Goal: Information Seeking & Learning: Learn about a topic

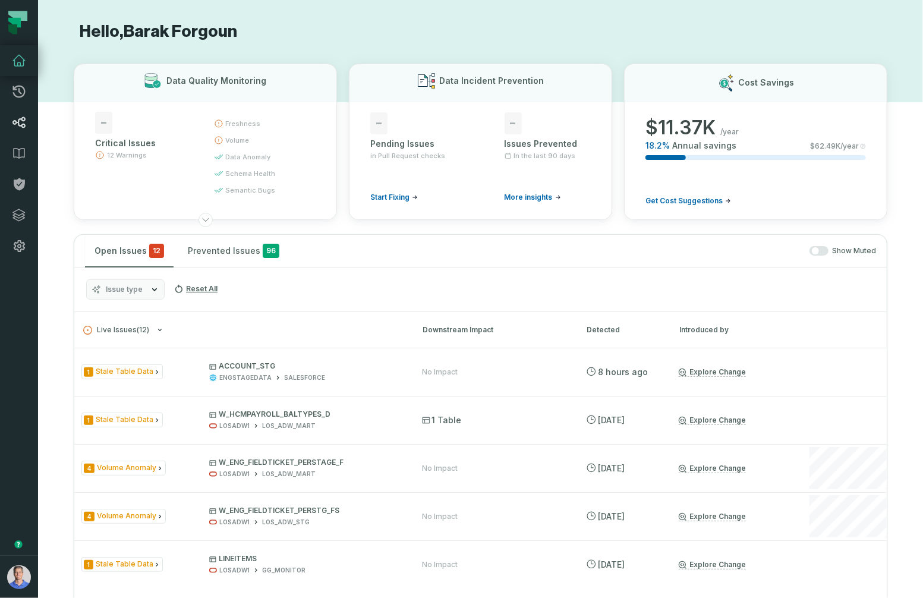
click at [19, 122] on icon at bounding box center [18, 122] width 13 height 11
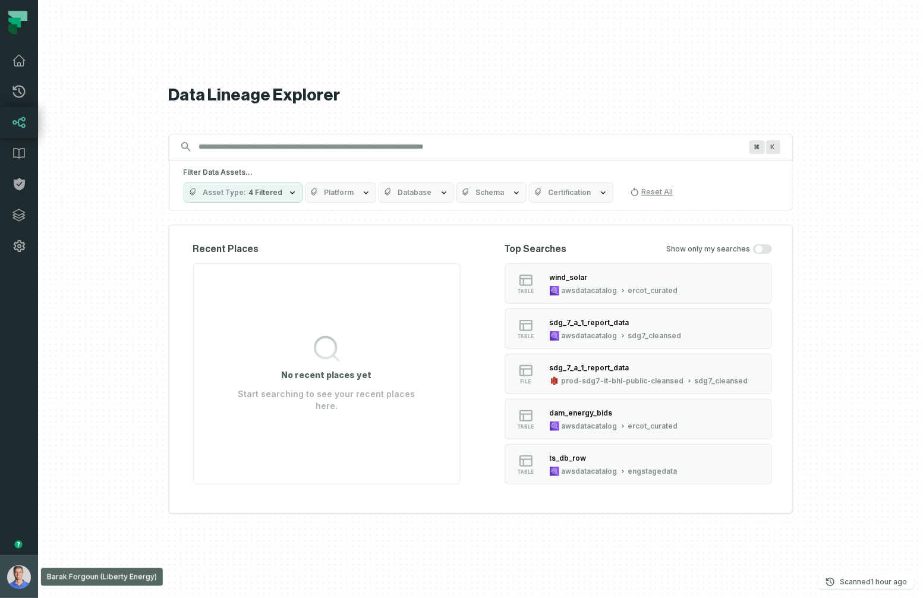
click at [18, 574] on img "button" at bounding box center [19, 577] width 24 height 24
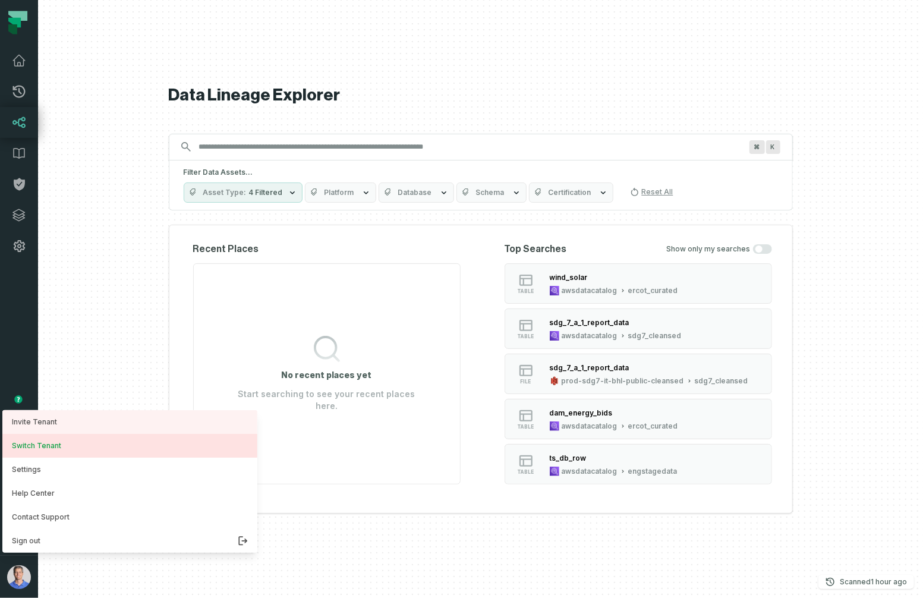
click at [62, 437] on button "Switch Tenant" at bounding box center [129, 446] width 255 height 24
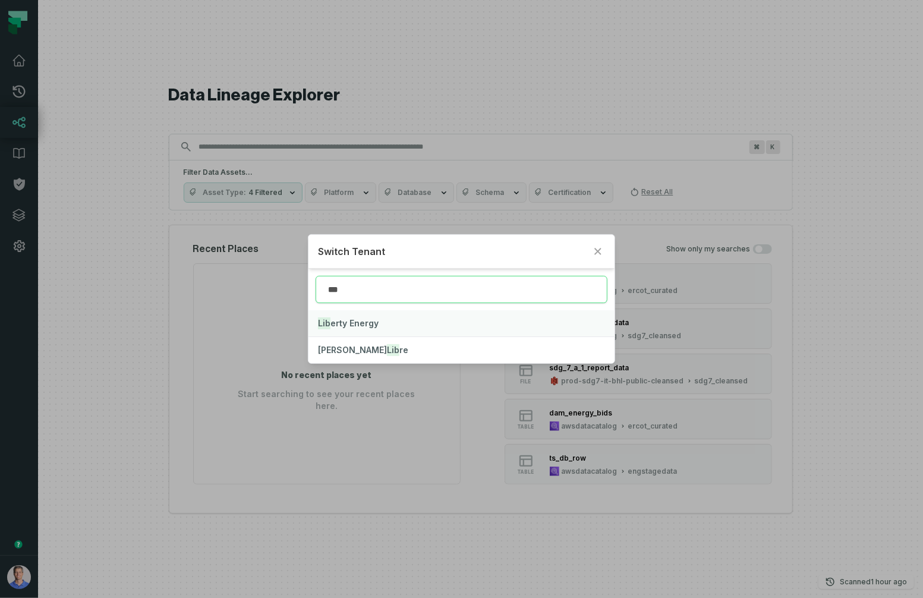
type input "***"
click at [396, 320] on button "Lib erty Energy" at bounding box center [462, 323] width 307 height 26
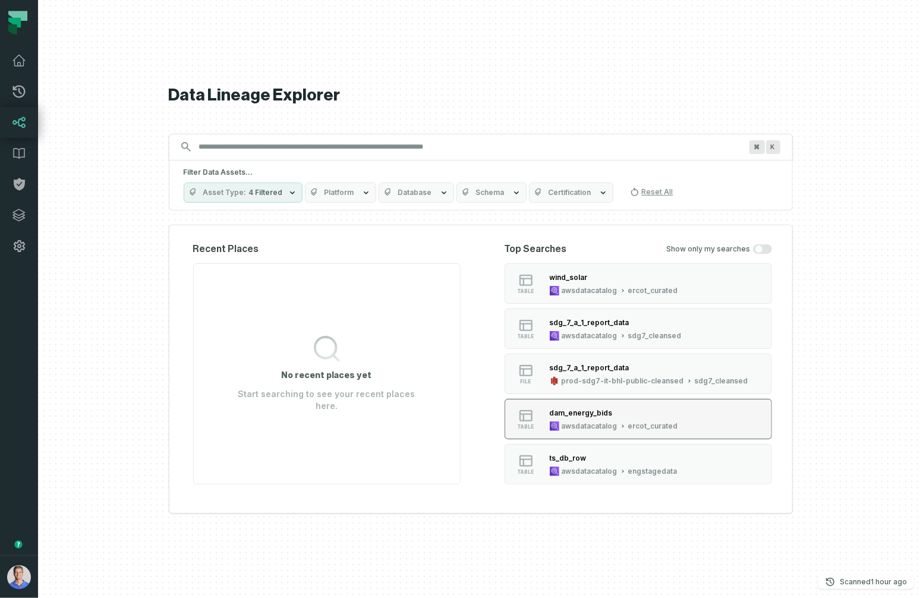
click at [607, 418] on div "dam_energy_bids" at bounding box center [614, 413] width 128 height 12
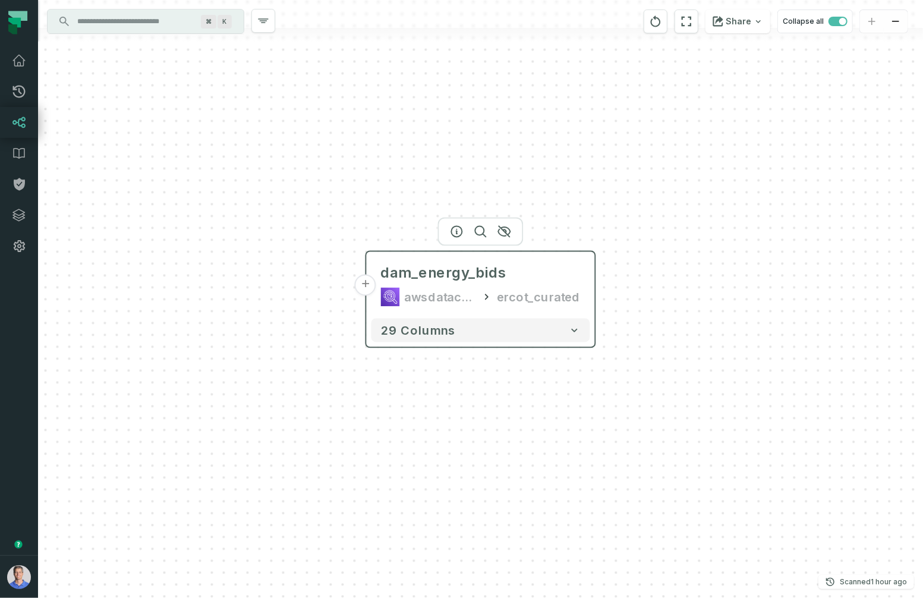
click at [363, 283] on button "+" at bounding box center [365, 285] width 21 height 21
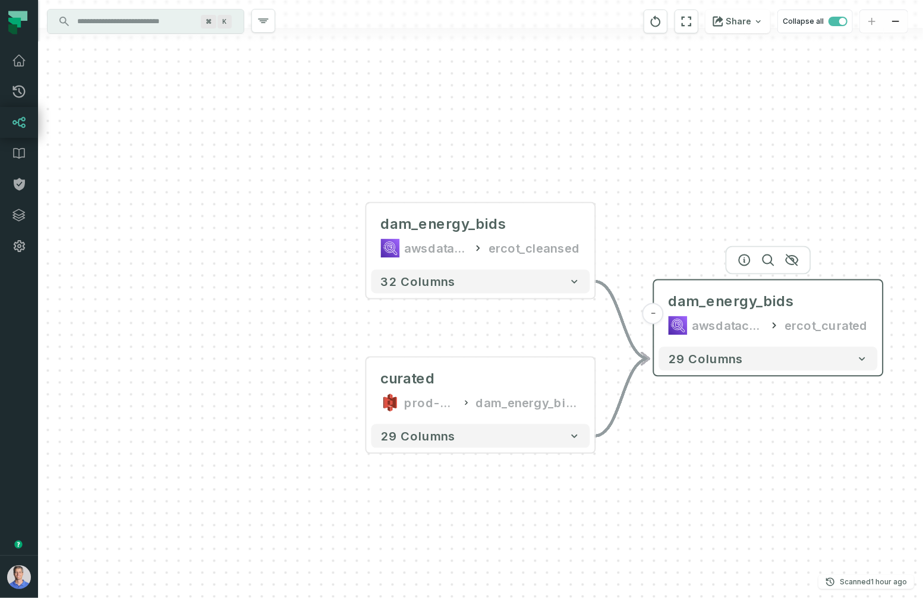
click at [726, 329] on div "awsdatacatalog" at bounding box center [728, 325] width 71 height 19
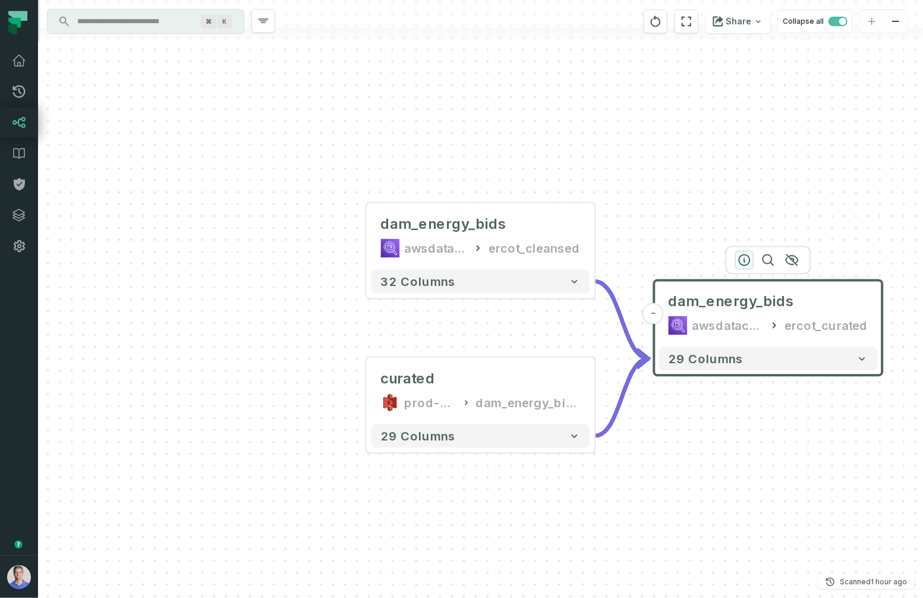
click at [745, 258] on icon "button" at bounding box center [745, 260] width 11 height 11
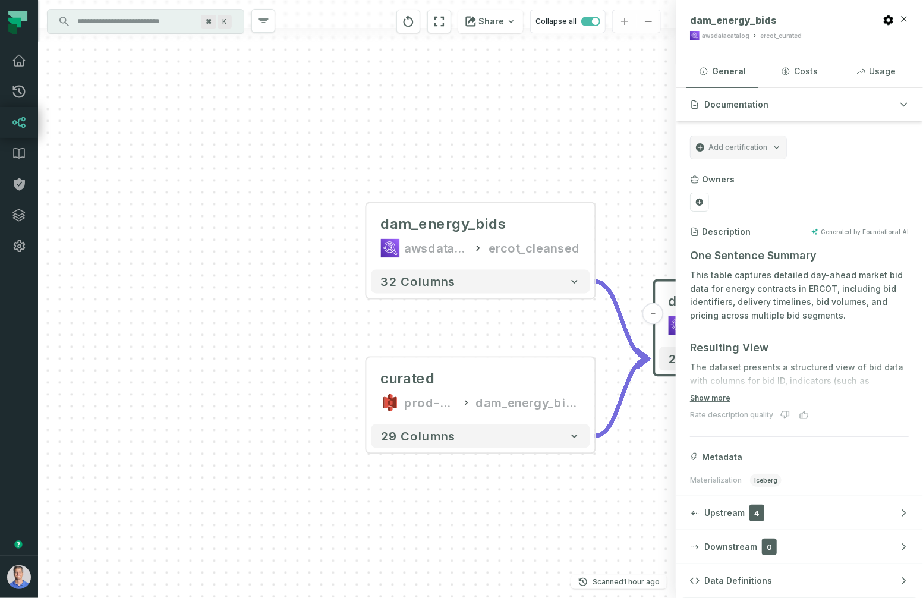
click at [724, 582] on span "Data Definitions" at bounding box center [738, 581] width 68 height 12
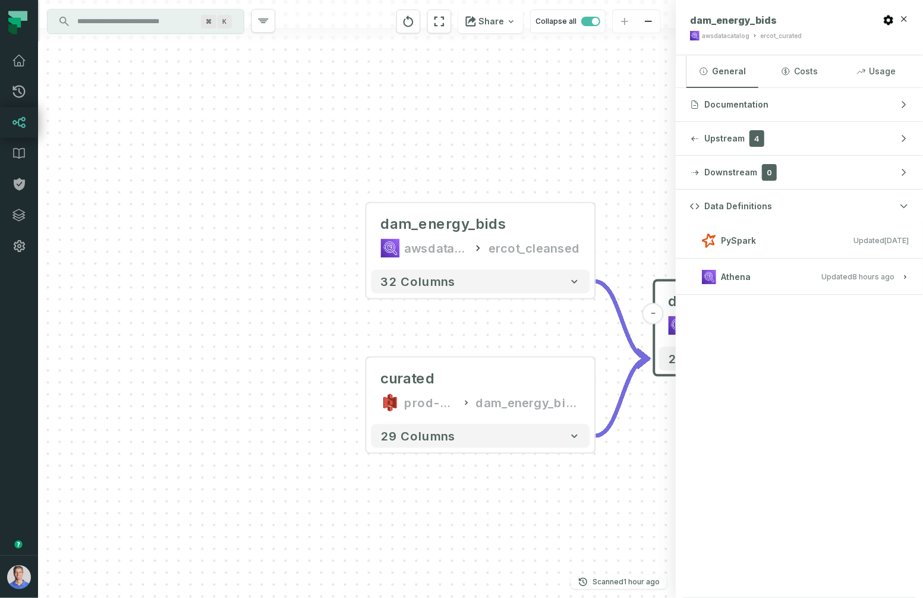
click at [814, 279] on span "Updated [DATE] 9:53:02 AM" at bounding box center [858, 276] width 73 height 9
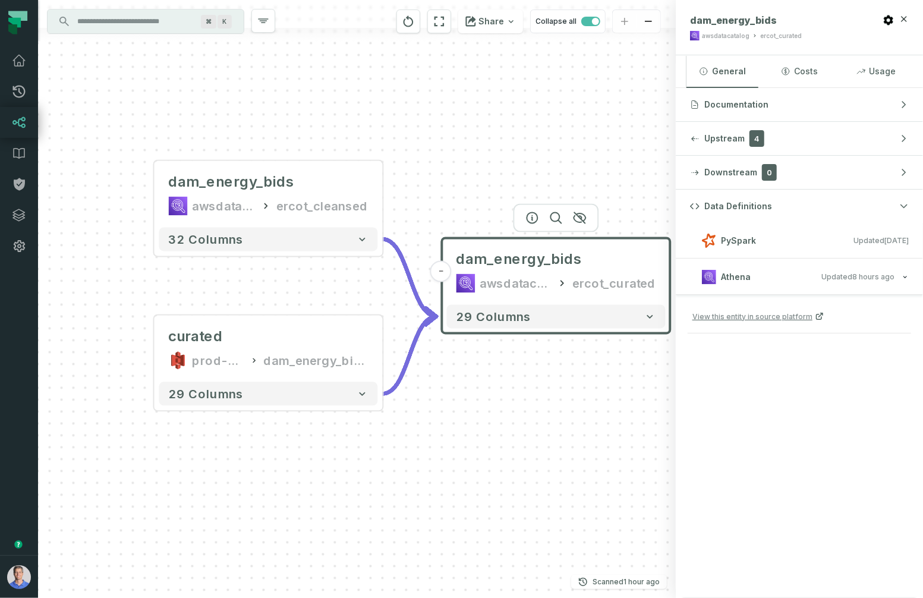
drag, startPoint x: 558, startPoint y: 164, endPoint x: 345, endPoint y: 122, distance: 216.3
click at [345, 122] on div "+ dam_energy_bids awsdatacatalog ercot_cleansed - 32 columns curated prod-ercot…" at bounding box center [357, 299] width 638 height 598
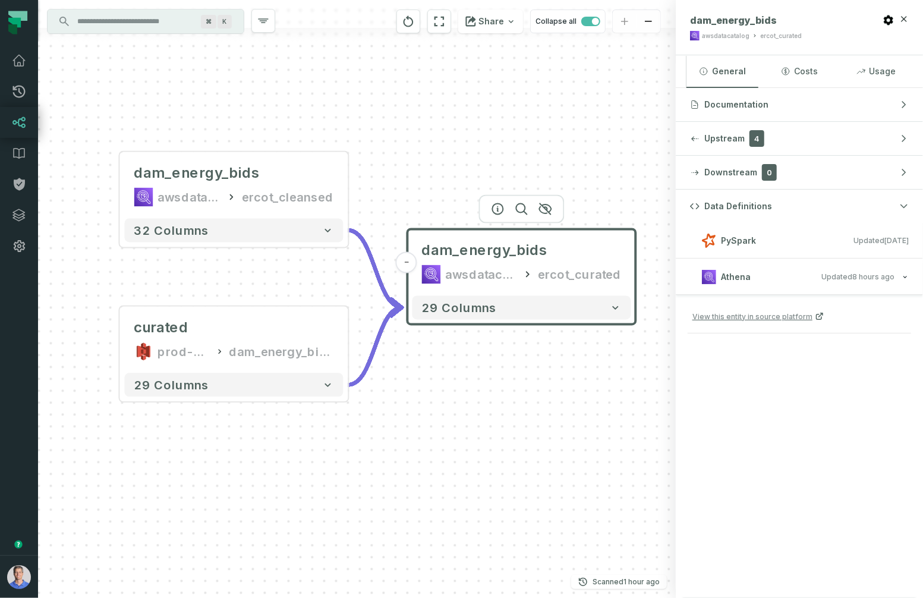
drag, startPoint x: 391, startPoint y: 112, endPoint x: 356, endPoint y: 103, distance: 35.6
click at [356, 103] on div "+ dam_energy_bids awsdatacatalog ercot_cleansed - 32 columns curated prod-ercot…" at bounding box center [357, 299] width 638 height 598
click at [814, 231] on h3 "PySpark Updated [DATE] 10:05:26 PM" at bounding box center [799, 241] width 247 height 36
click at [220, 329] on div "curated" at bounding box center [234, 328] width 200 height 19
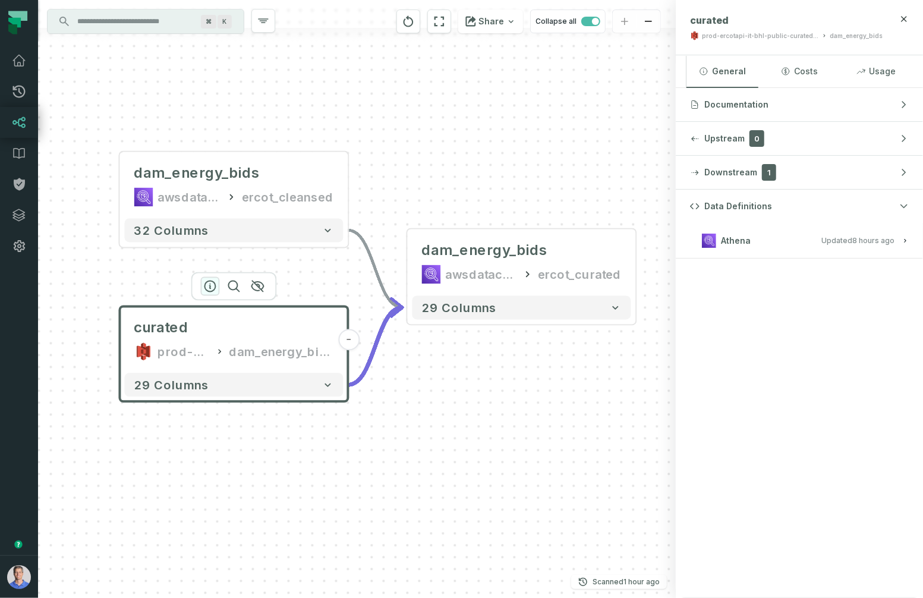
click at [208, 284] on icon "button" at bounding box center [210, 286] width 14 height 14
click at [198, 198] on div "awsdatacatalog" at bounding box center [190, 197] width 64 height 19
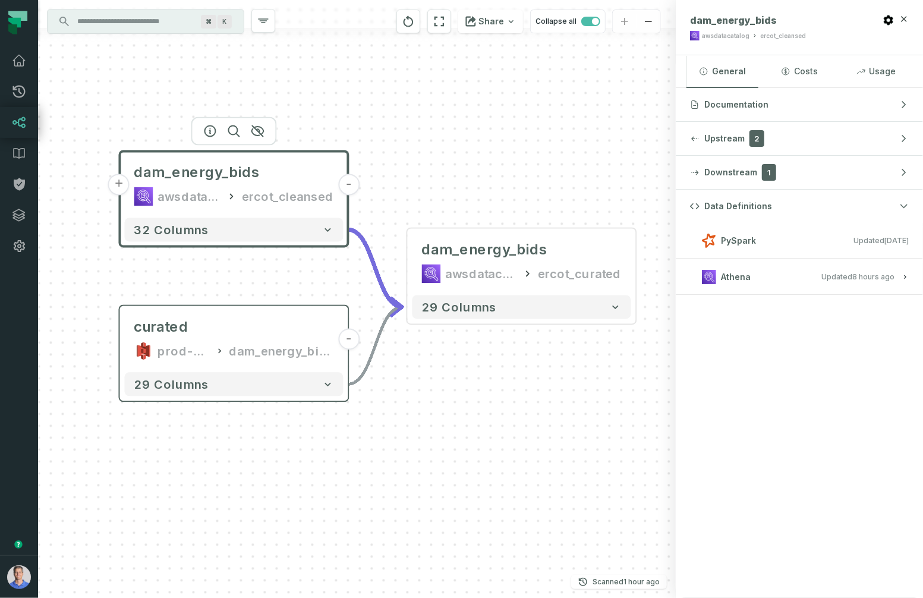
click at [122, 184] on button "+" at bounding box center [118, 184] width 21 height 21
click at [117, 187] on button "+" at bounding box center [118, 184] width 21 height 21
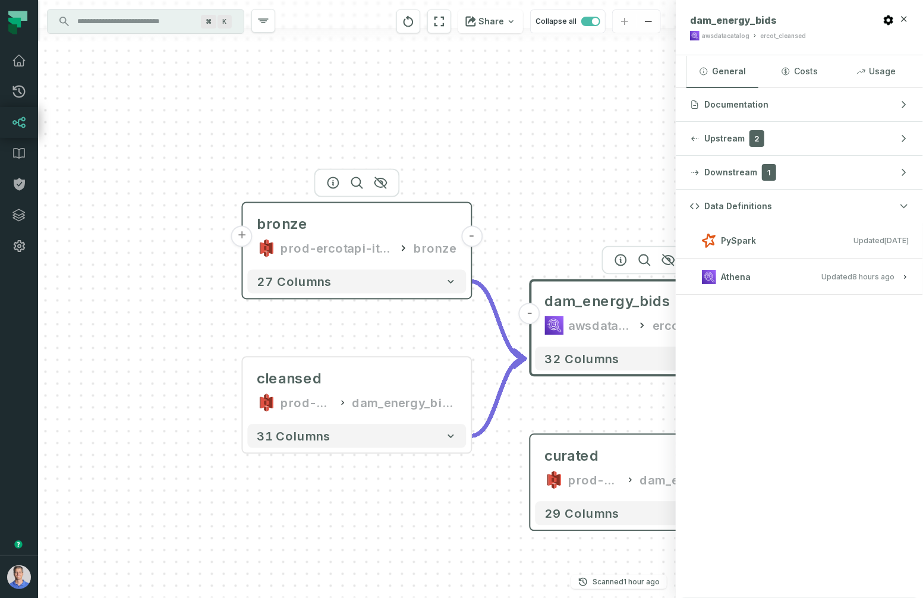
click at [240, 232] on button "+" at bounding box center [241, 236] width 21 height 21
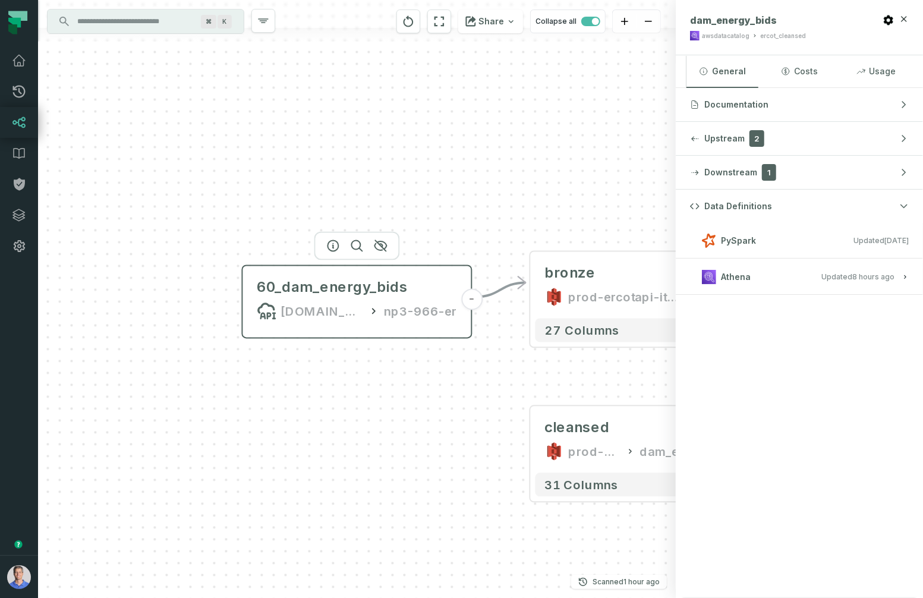
click at [332, 314] on div "[DOMAIN_NAME][URL]" at bounding box center [322, 310] width 82 height 19
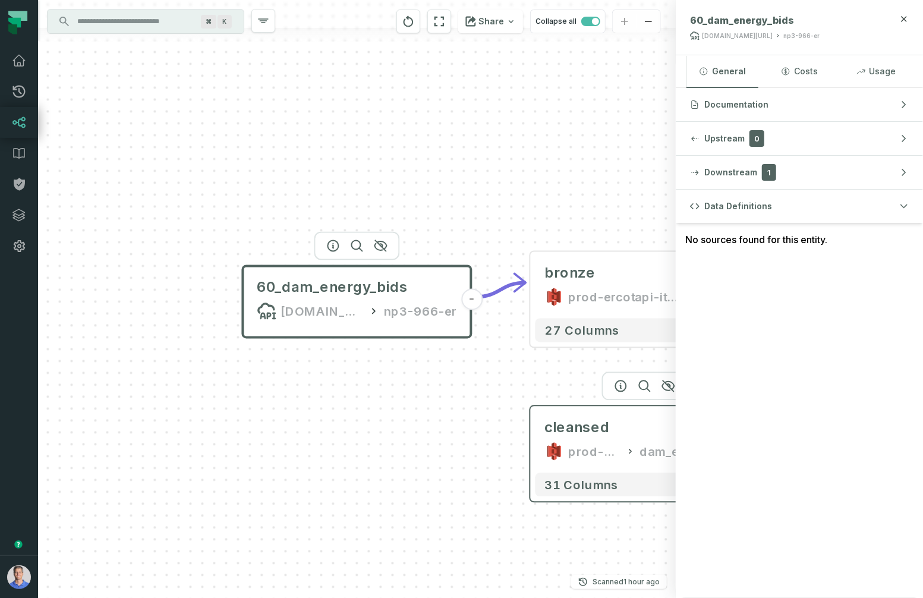
click at [605, 433] on div "cleansed" at bounding box center [577, 428] width 65 height 19
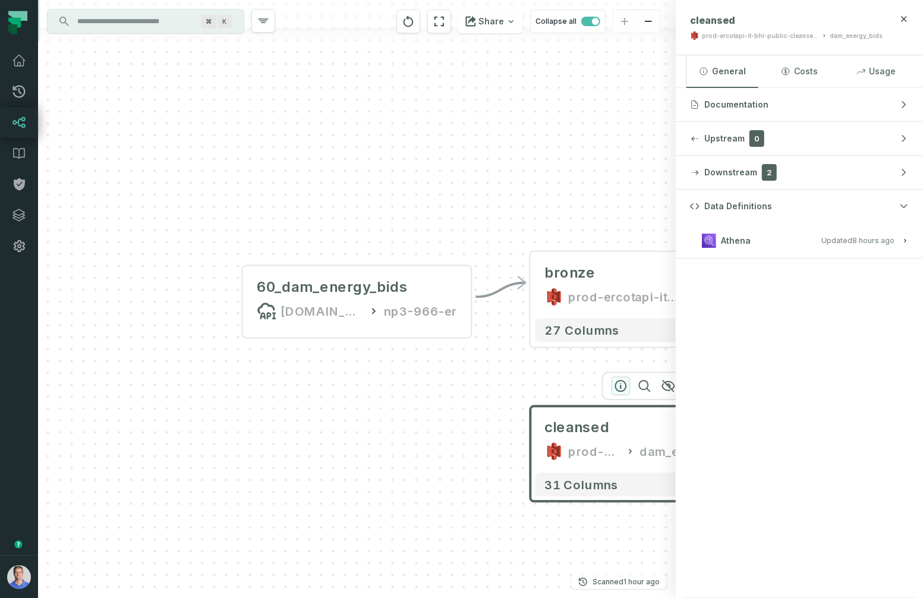
click at [618, 386] on icon "button" at bounding box center [621, 386] width 14 height 14
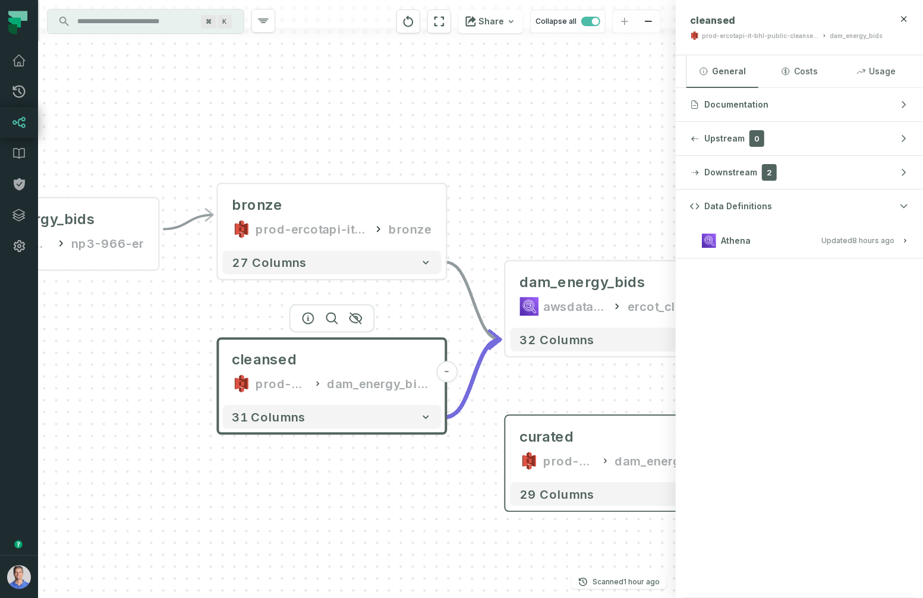
drag, startPoint x: 508, startPoint y: 373, endPoint x: 187, endPoint y: 307, distance: 327.9
click at [188, 303] on div "60_dam_energy_bids [DOMAIN_NAME][URL] np3-966-er - - bronze prod-ercotapi-it-bh…" at bounding box center [357, 299] width 638 height 598
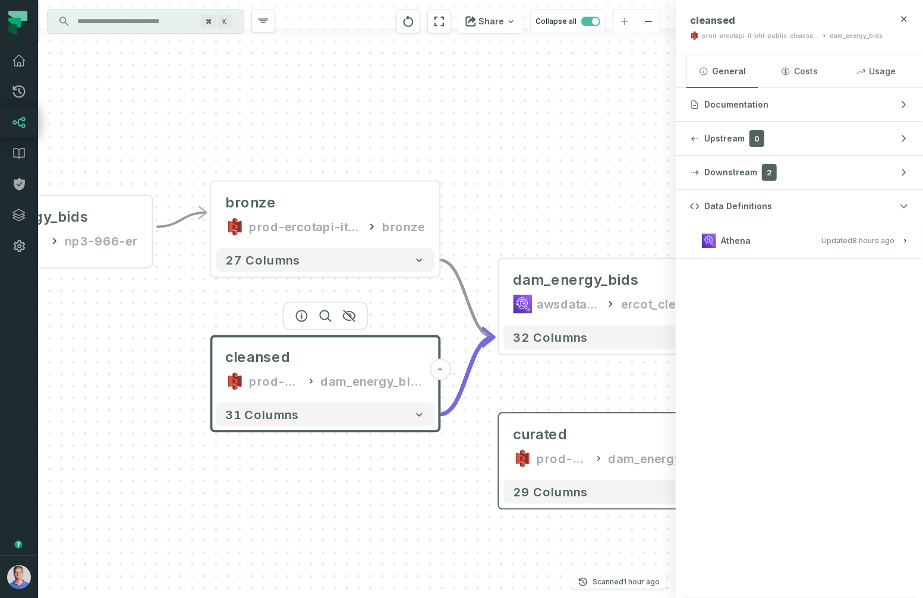
click at [753, 241] on button "Athena Updated [DATE] 9:53:02 AM" at bounding box center [799, 240] width 219 height 16
click at [530, 90] on div "60_dam_energy_bids [DOMAIN_NAME][URL] np3-966-er - - bronze prod-ercotapi-it-bh…" at bounding box center [357, 299] width 638 height 598
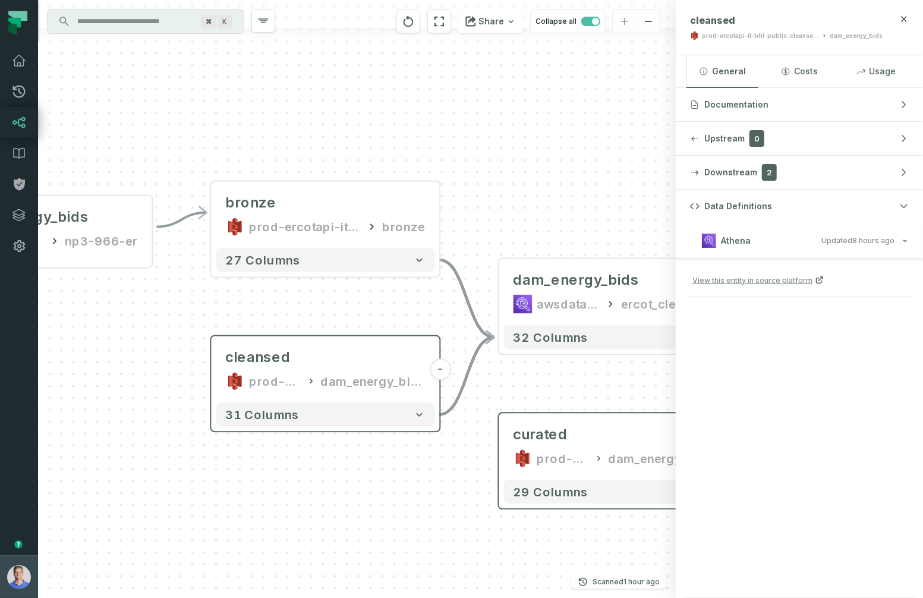
click at [19, 577] on img "button" at bounding box center [19, 577] width 24 height 24
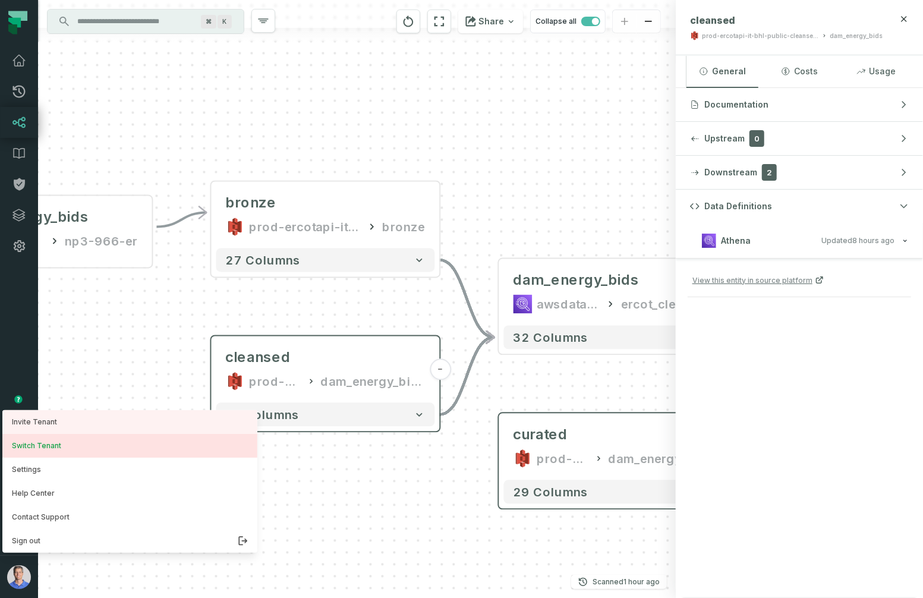
click at [53, 443] on button "Switch Tenant" at bounding box center [129, 446] width 255 height 24
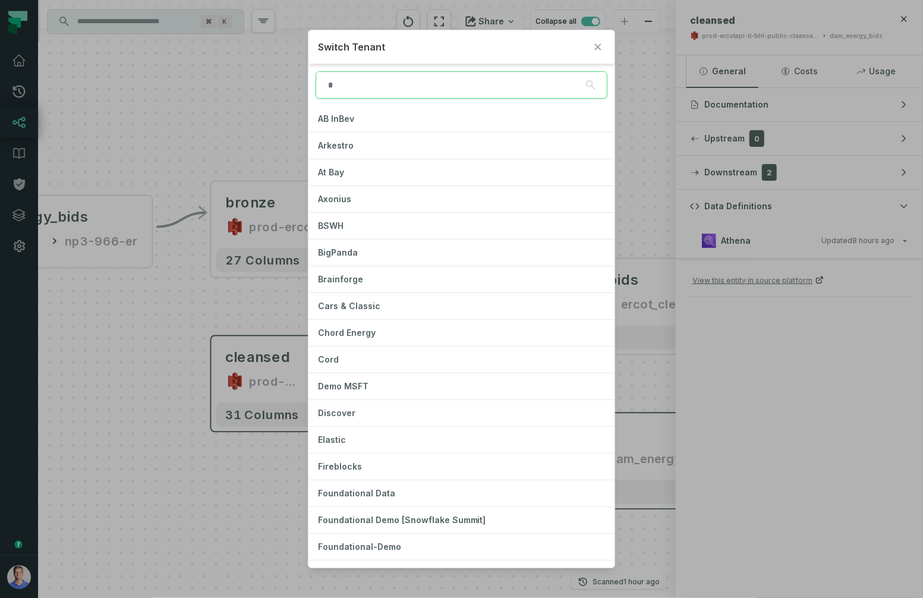
click at [344, 78] on input "search" at bounding box center [462, 84] width 292 height 27
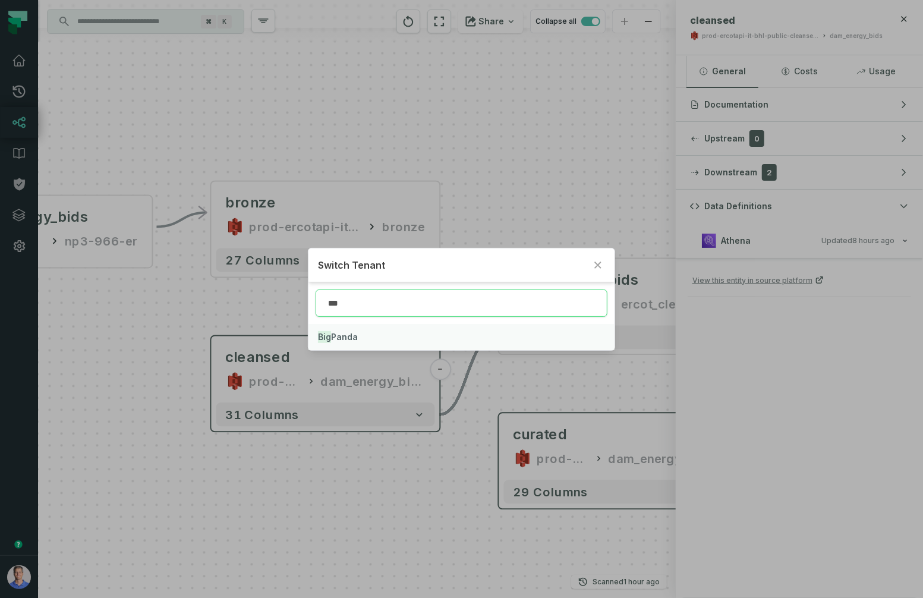
type input "***"
click at [359, 331] on button "Big Panda" at bounding box center [462, 337] width 307 height 26
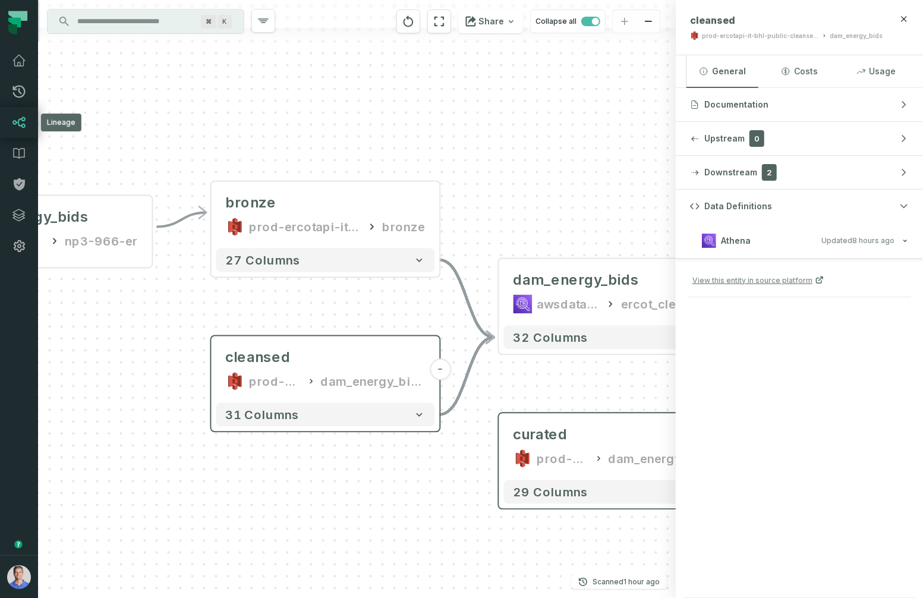
click at [12, 119] on icon at bounding box center [19, 122] width 14 height 14
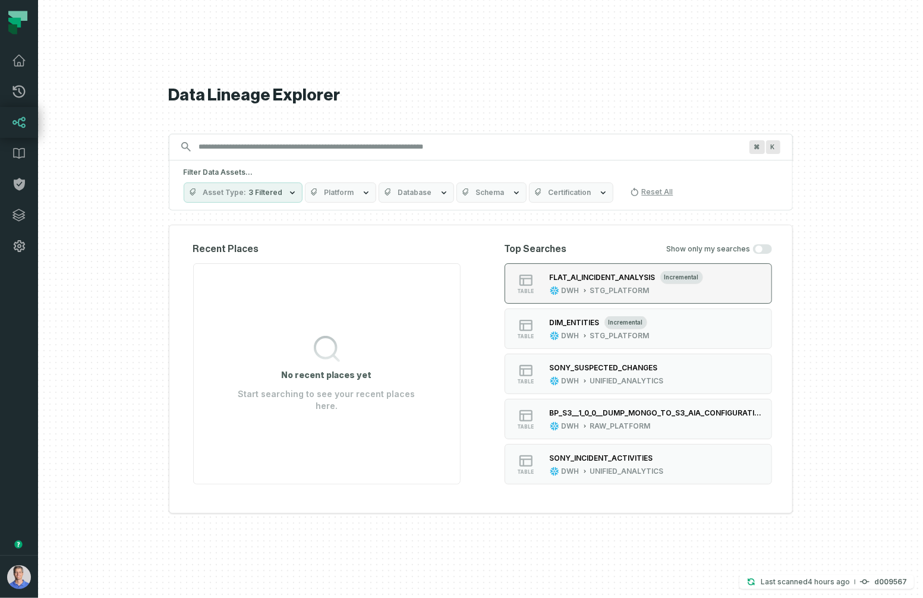
click at [600, 287] on div "STG_PLATFORM" at bounding box center [619, 291] width 59 height 10
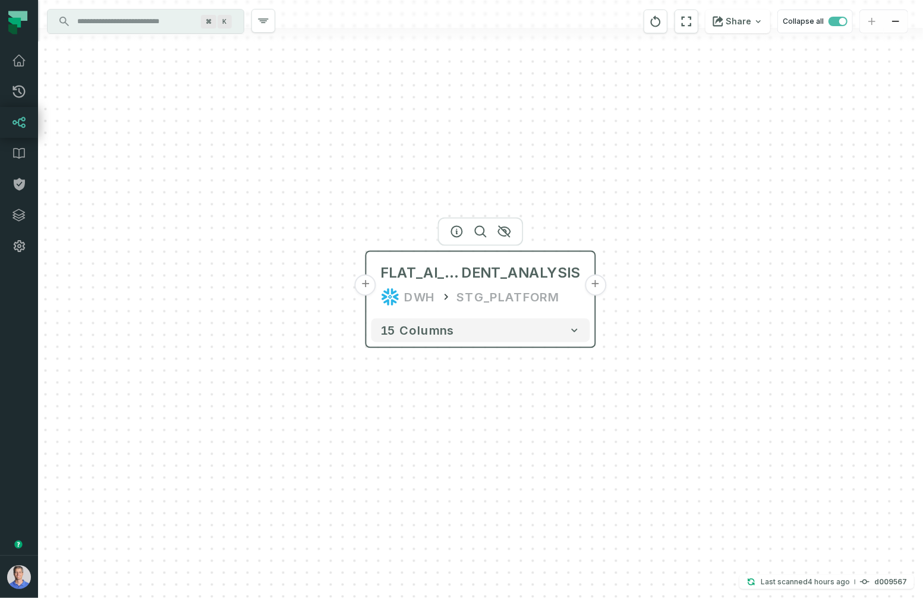
click at [367, 281] on button "+" at bounding box center [365, 285] width 21 height 21
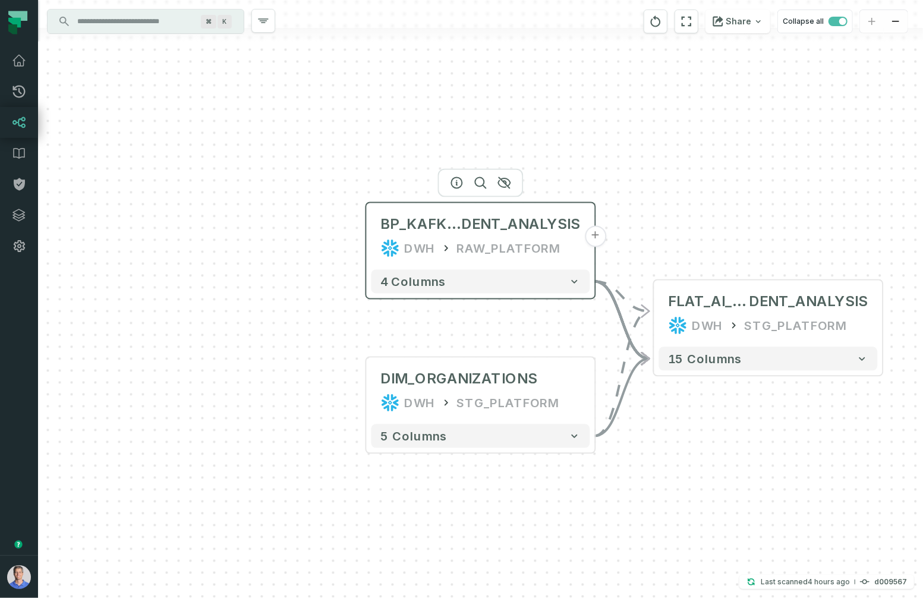
click at [431, 246] on div "DWH" at bounding box center [420, 248] width 31 height 19
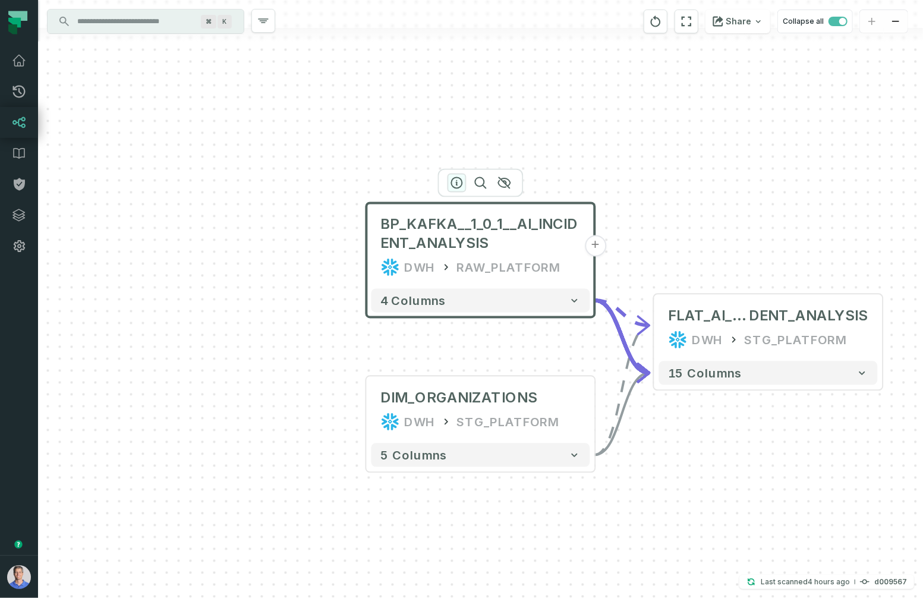
click at [458, 178] on icon "button" at bounding box center [457, 183] width 11 height 11
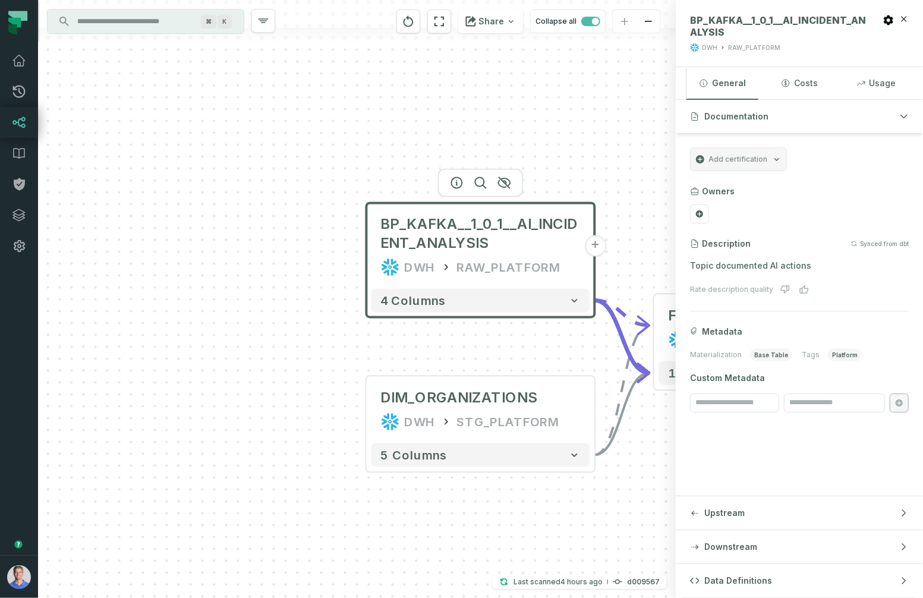
click at [734, 578] on span "Data Definitions" at bounding box center [738, 581] width 68 height 12
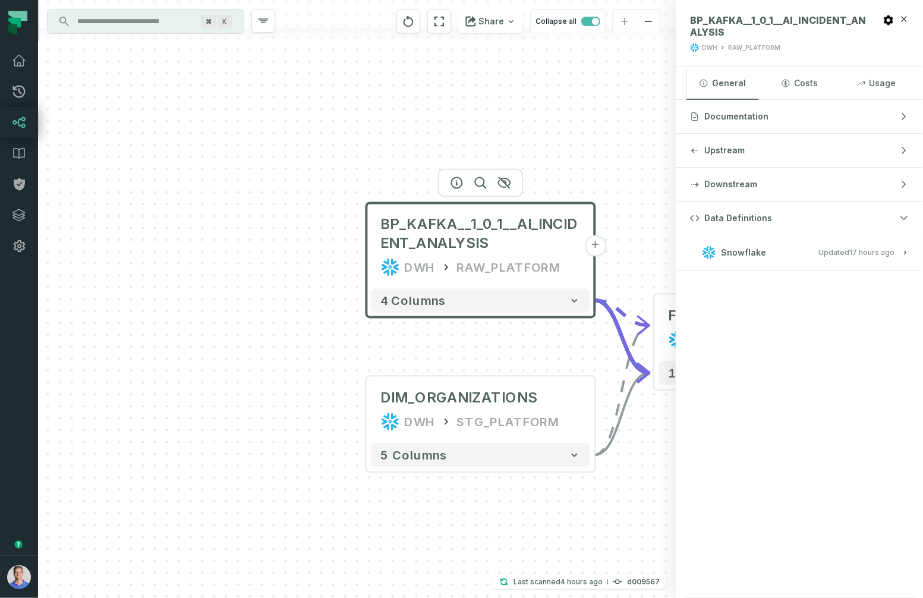
click at [814, 254] on relative-time "[DATE] 1:02:57 AM" at bounding box center [872, 252] width 45 height 9
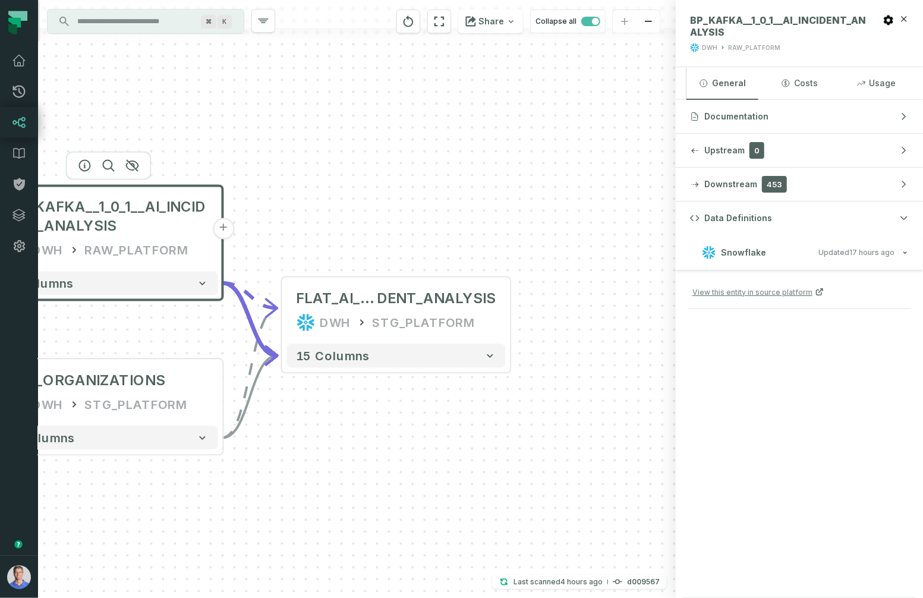
drag, startPoint x: 593, startPoint y: 138, endPoint x: 216, endPoint y: 120, distance: 377.9
click at [216, 120] on div "BP_KAFKA__1_0_1__AI_INCIDENT_ANALYSIS DWH RAW_PLATFORM + 4 columns DIM_ORGANIZA…" at bounding box center [357, 299] width 638 height 598
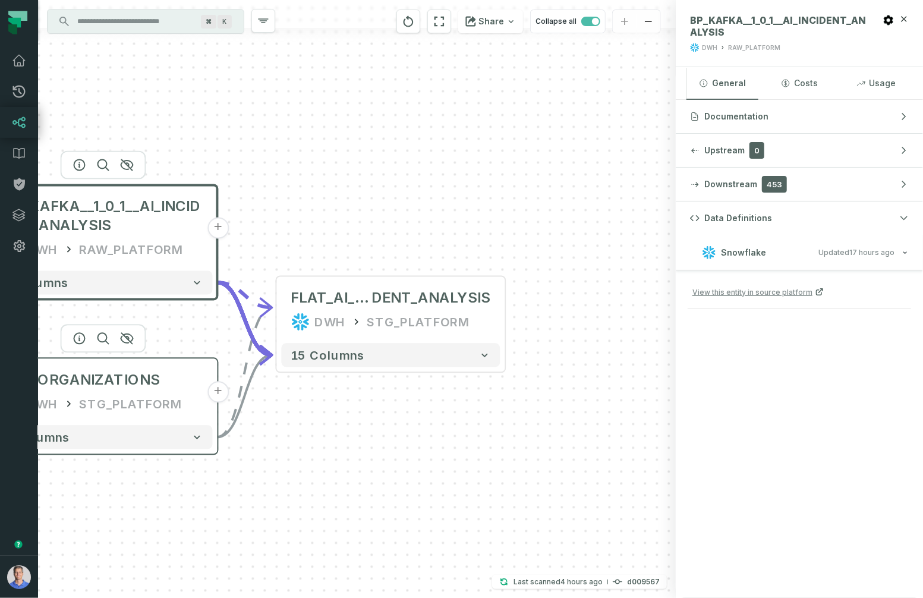
click at [100, 404] on div "STG_PLATFORM" at bounding box center [131, 403] width 103 height 19
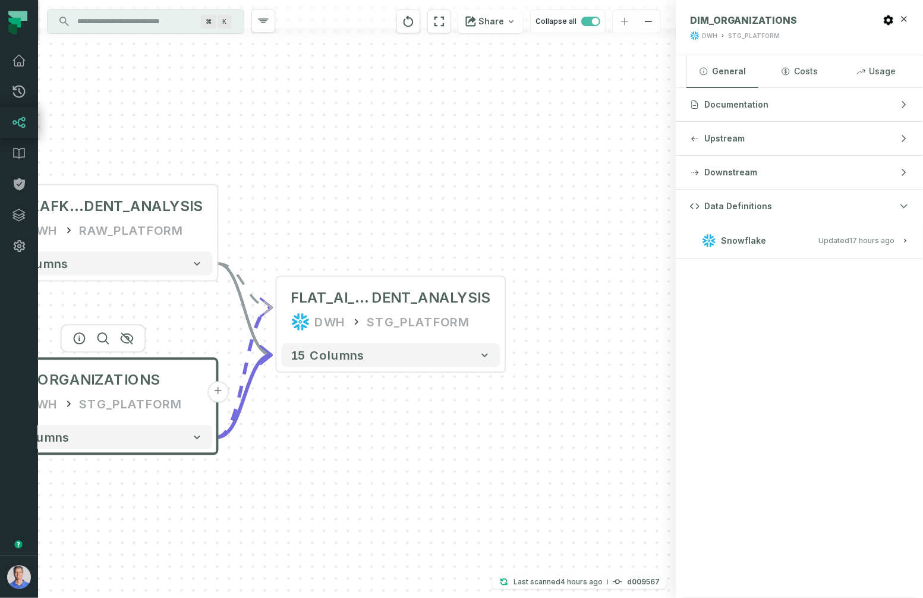
click at [814, 239] on relative-time "[DATE] 1:02:57 AM" at bounding box center [872, 240] width 45 height 9
click at [350, 156] on div "BP_KAFKA__1_0_1__AI_INCI DENT_ANALYSIS DWH RAW_PLATFORM + 4 columns DIM_ORGANIZ…" at bounding box center [357, 299] width 638 height 598
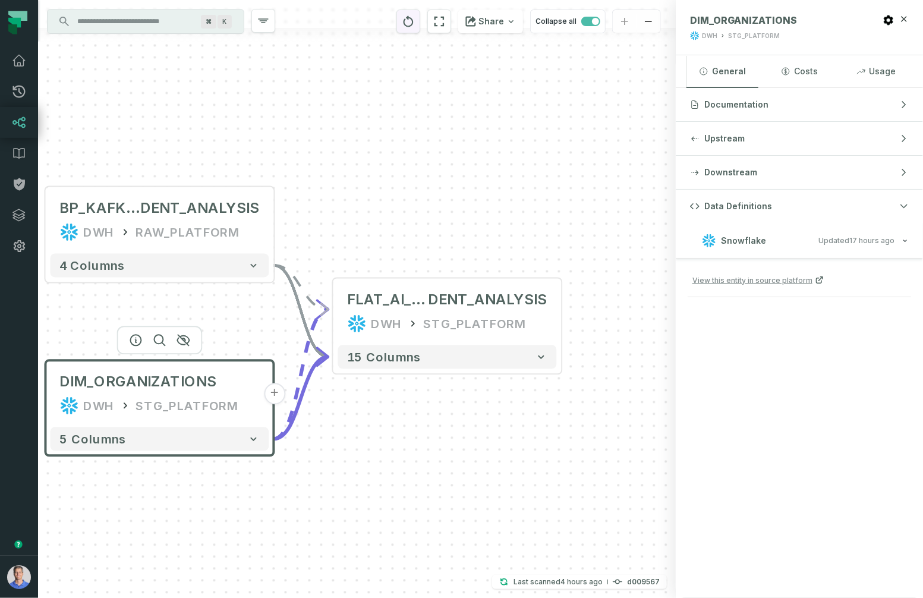
click at [414, 24] on icon "reset" at bounding box center [409, 20] width 10 height 11
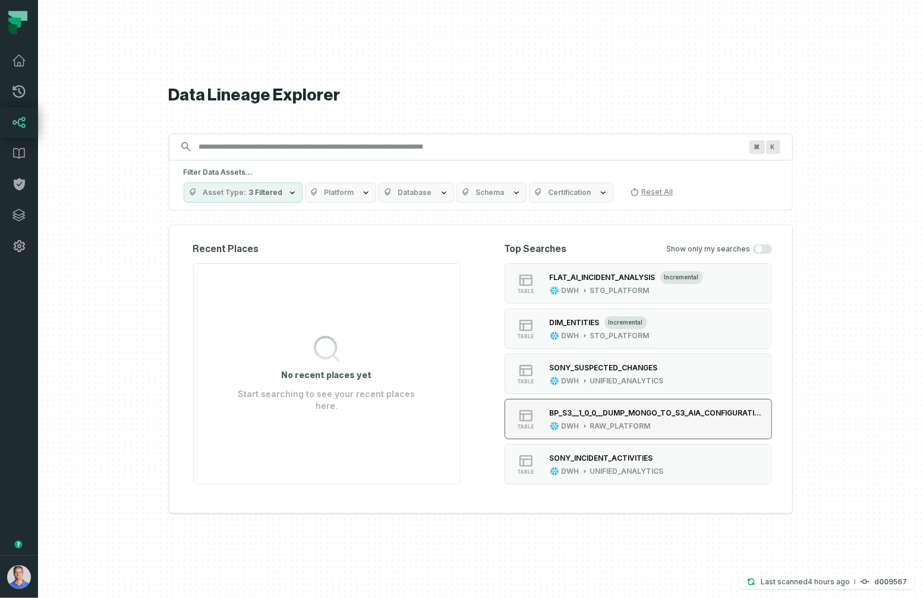
click at [615, 420] on div "BP_S3__1_0_0__DUMP_MONGO_TO_S3_AIA_CONFIGURATIONS DWH RAW_PLATFORM" at bounding box center [657, 419] width 225 height 24
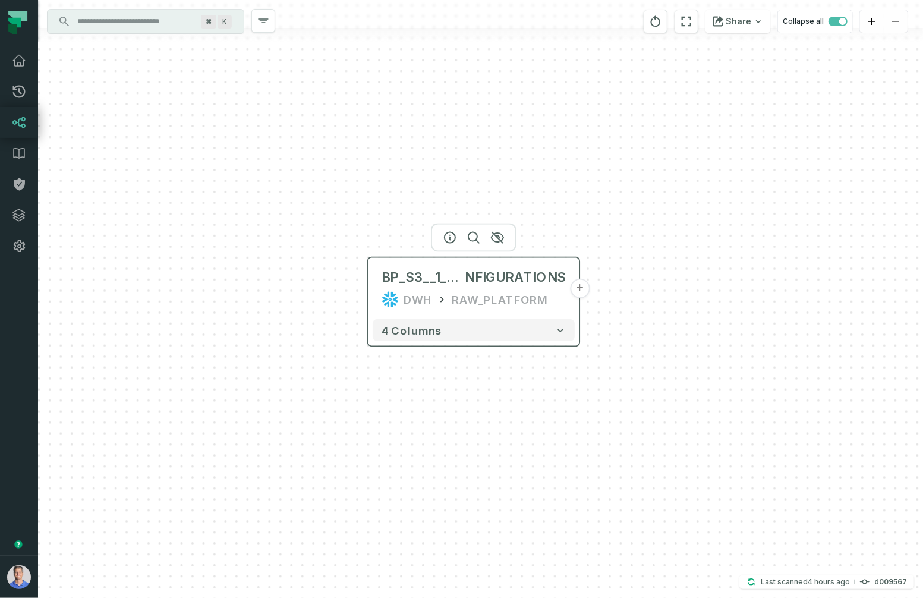
click at [447, 294] on icon at bounding box center [441, 299] width 11 height 11
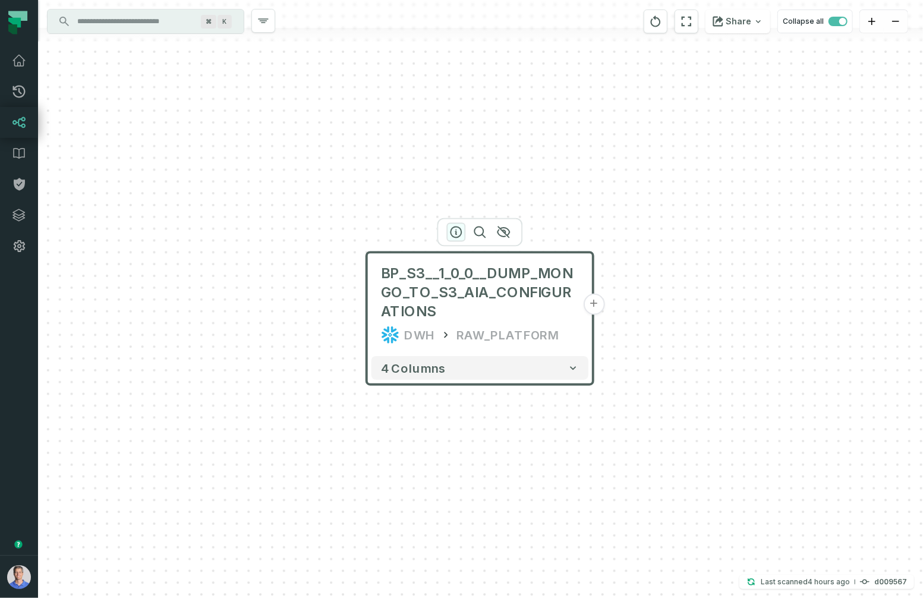
click at [450, 228] on icon "button" at bounding box center [456, 232] width 14 height 14
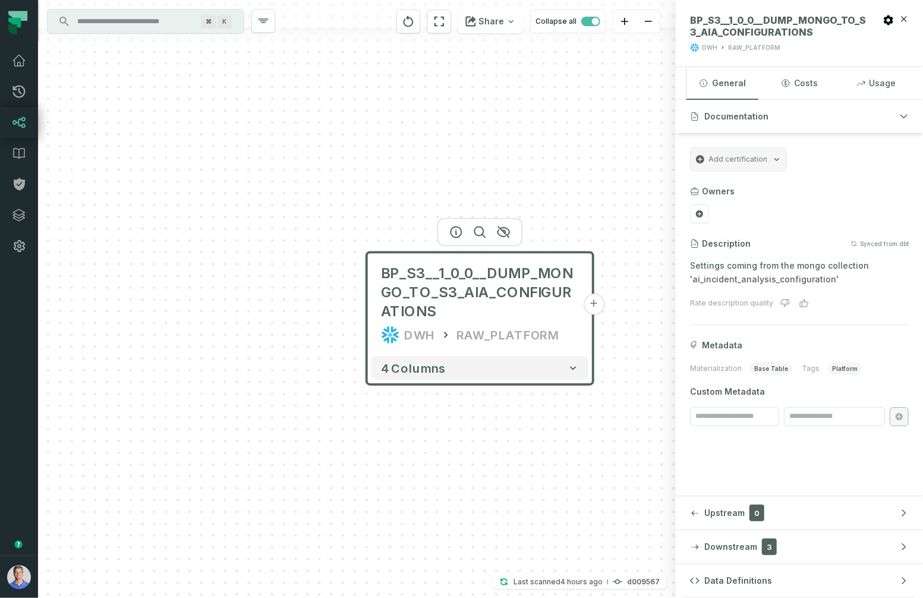
click at [599, 300] on button "+" at bounding box center [593, 304] width 21 height 21
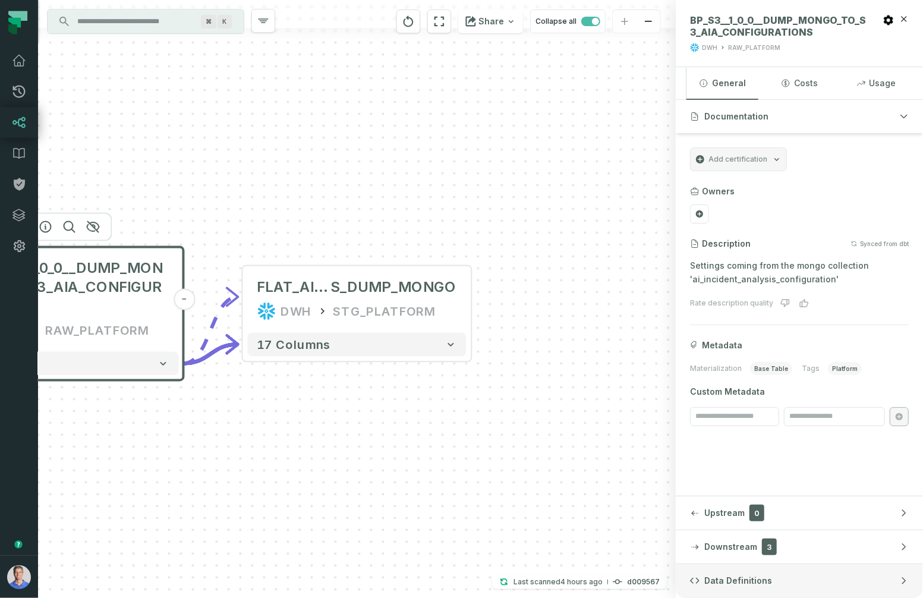
click at [732, 580] on span "Data Definitions" at bounding box center [738, 581] width 68 height 12
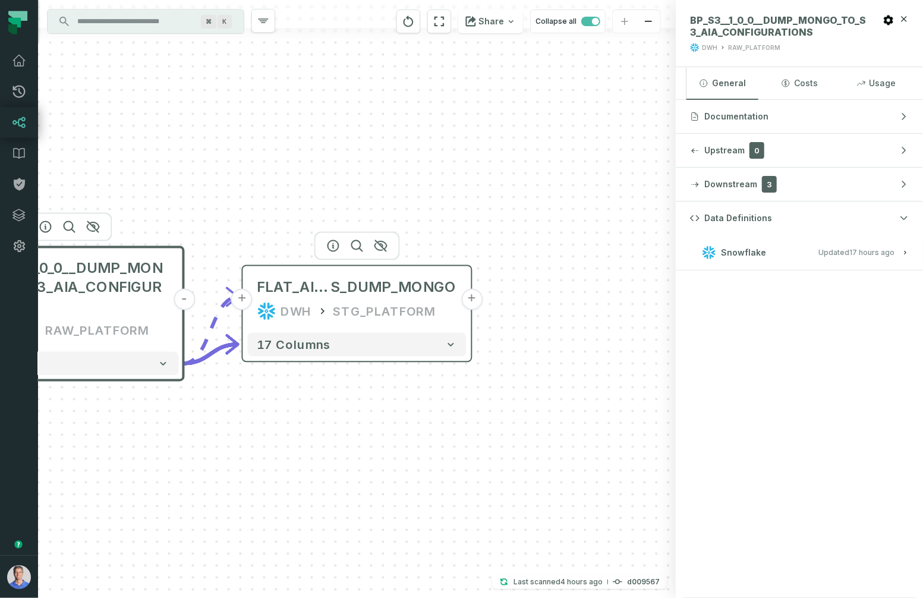
click at [423, 297] on div "FLAT_AIA_CONFIGURATION S_DUMP_MONGO DWH STG_PLATFORM" at bounding box center [357, 298] width 219 height 57
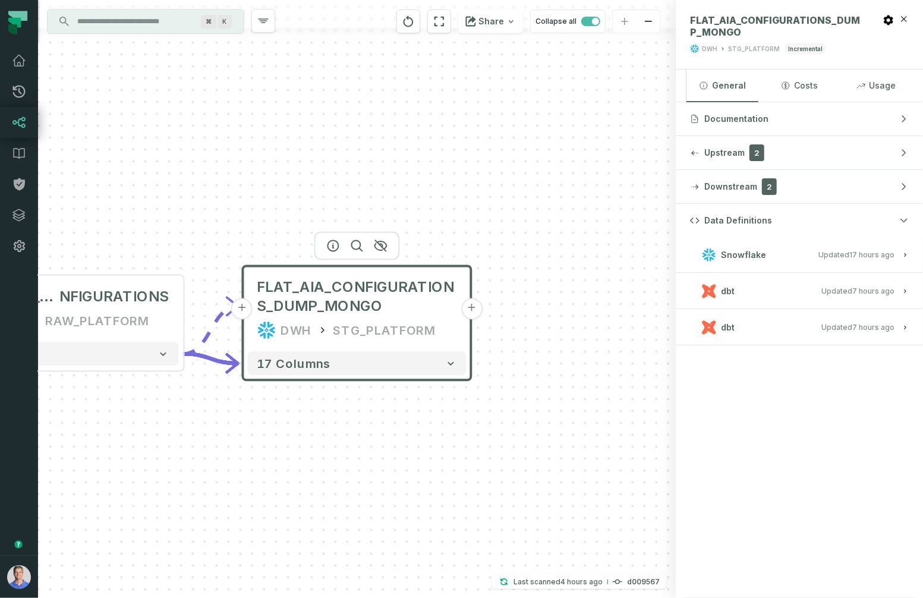
click at [814, 289] on span "Updated [DATE] 10:58:59 AM" at bounding box center [858, 291] width 73 height 9
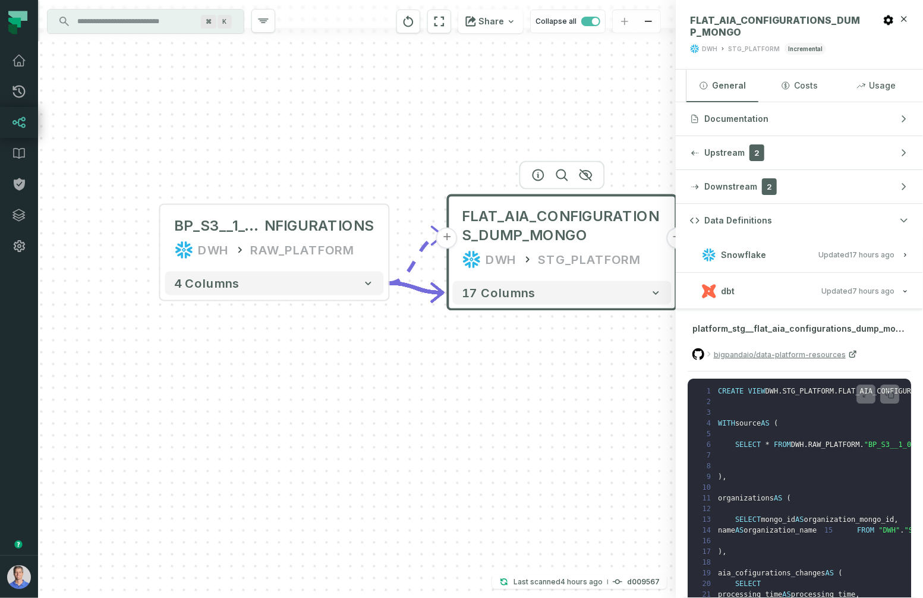
drag, startPoint x: 455, startPoint y: 214, endPoint x: 662, endPoint y: 141, distance: 219.8
click at [662, 141] on div "+ FLAT_AIA_CONFIGURATIONS_DUMP_MONGO DWH STG_PLATFORM + 17 columns BP_S3__1_0_0…" at bounding box center [357, 299] width 638 height 598
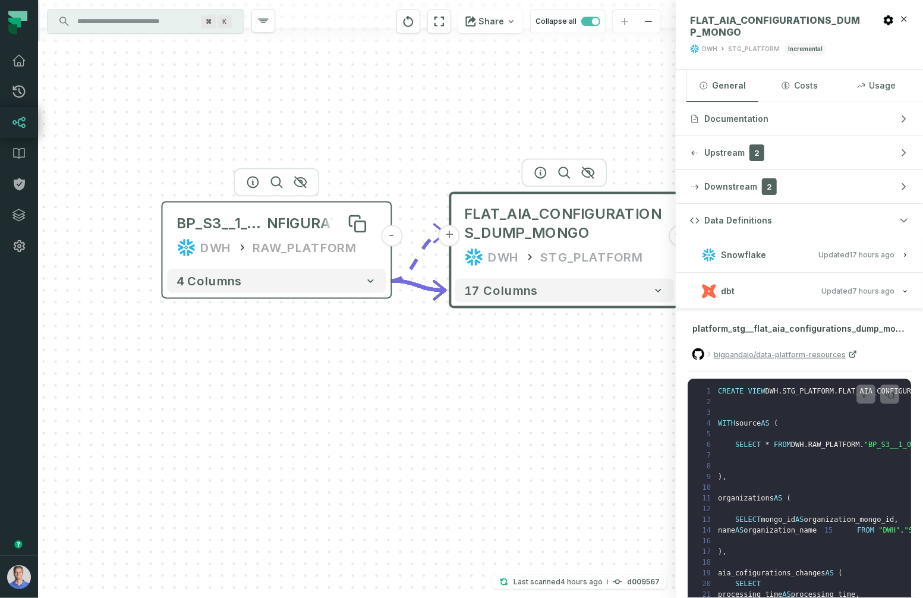
click at [272, 232] on span "NFIGURATIONS" at bounding box center [322, 223] width 109 height 19
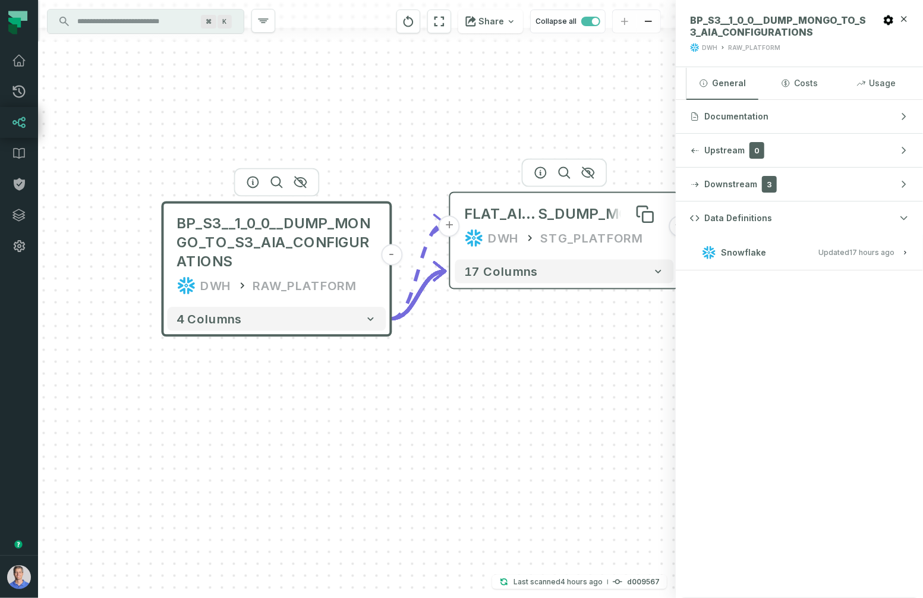
click at [531, 221] on span "FLAT_AIA_CONFIGURATION" at bounding box center [502, 214] width 74 height 19
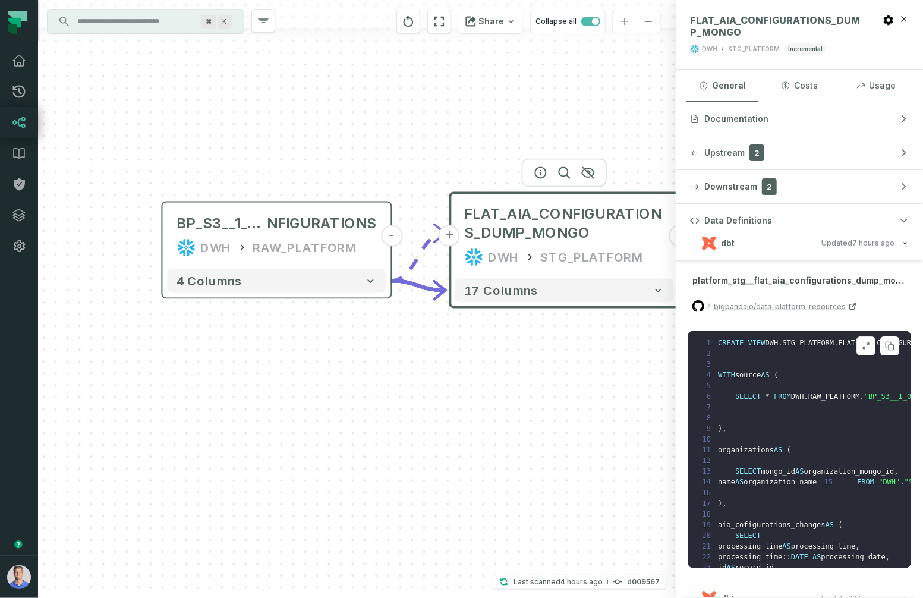
scroll to position [64, 0]
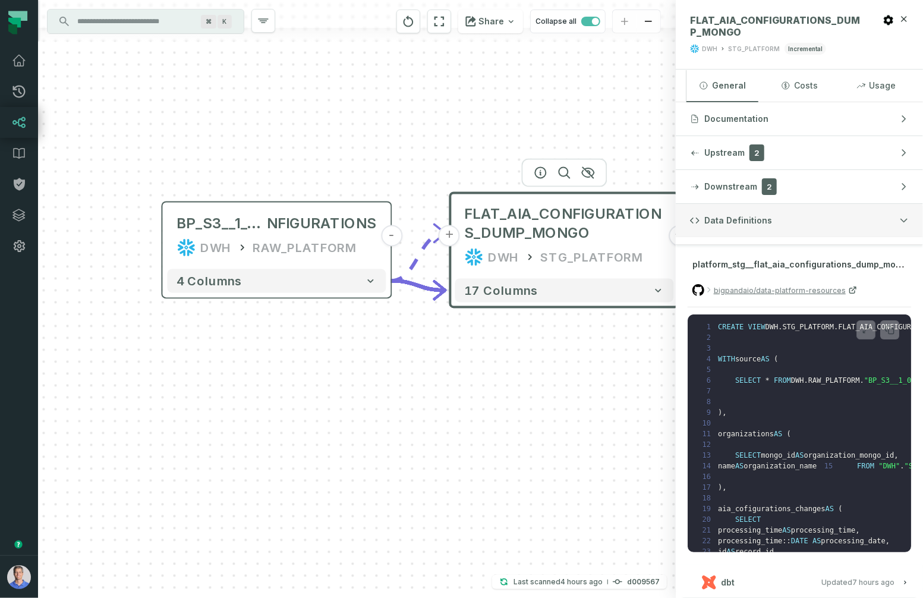
click at [814, 224] on button "Data Definitions" at bounding box center [799, 220] width 247 height 33
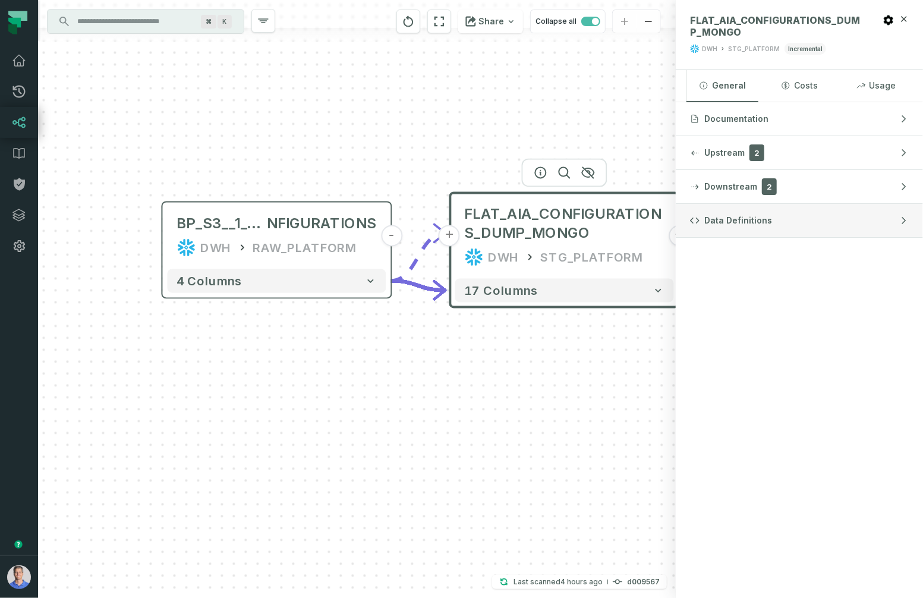
click at [814, 220] on button "Data Definitions" at bounding box center [799, 220] width 247 height 33
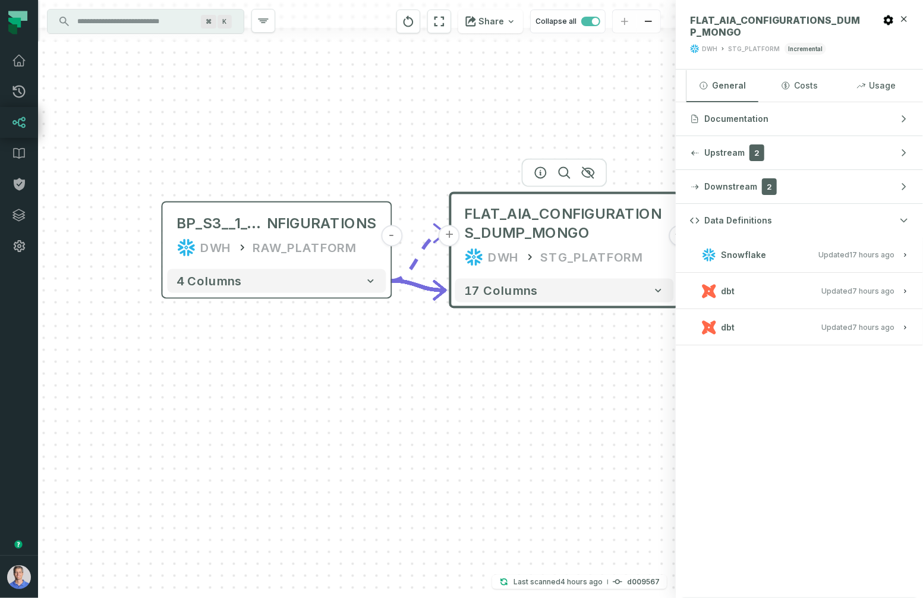
click at [814, 325] on relative-time "[DATE] 10:58:59 AM" at bounding box center [874, 327] width 42 height 9
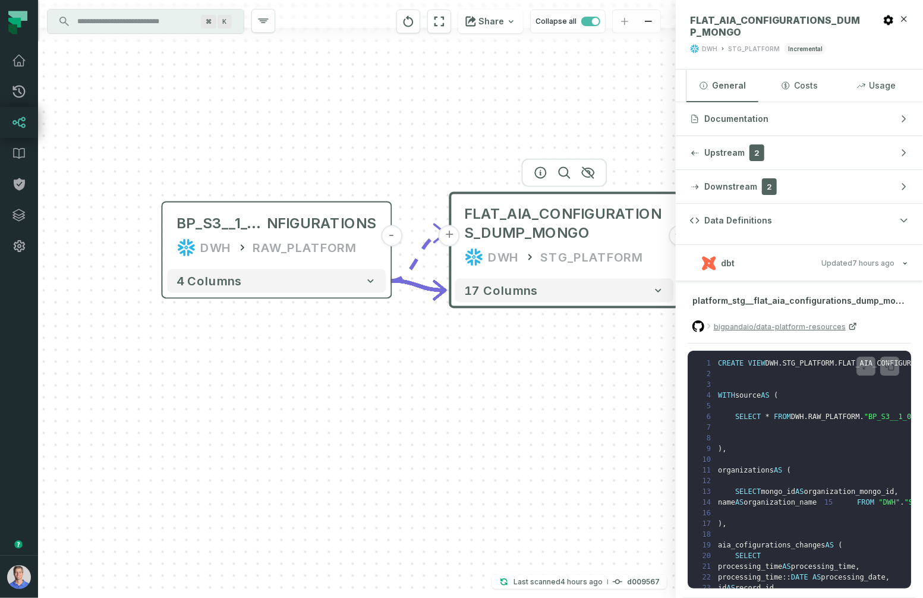
click at [814, 245] on h3 "dbt Updated [DATE] 10:58:59 AM" at bounding box center [799, 227] width 247 height 36
click at [814, 231] on relative-time "[DATE] 10:58:59 AM" at bounding box center [874, 226] width 42 height 9
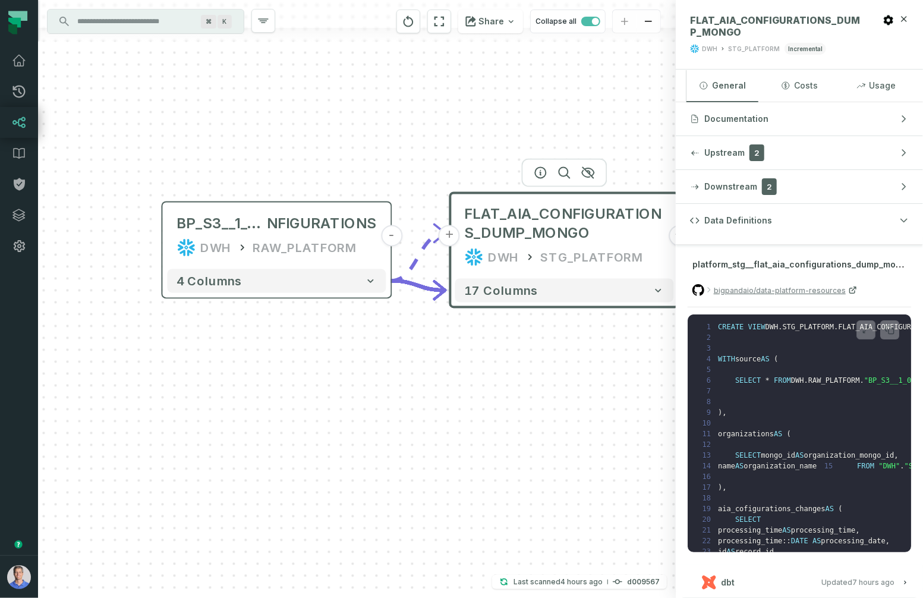
click at [814, 231] on relative-time "[DATE] 10:58:59 AM" at bounding box center [874, 226] width 42 height 9
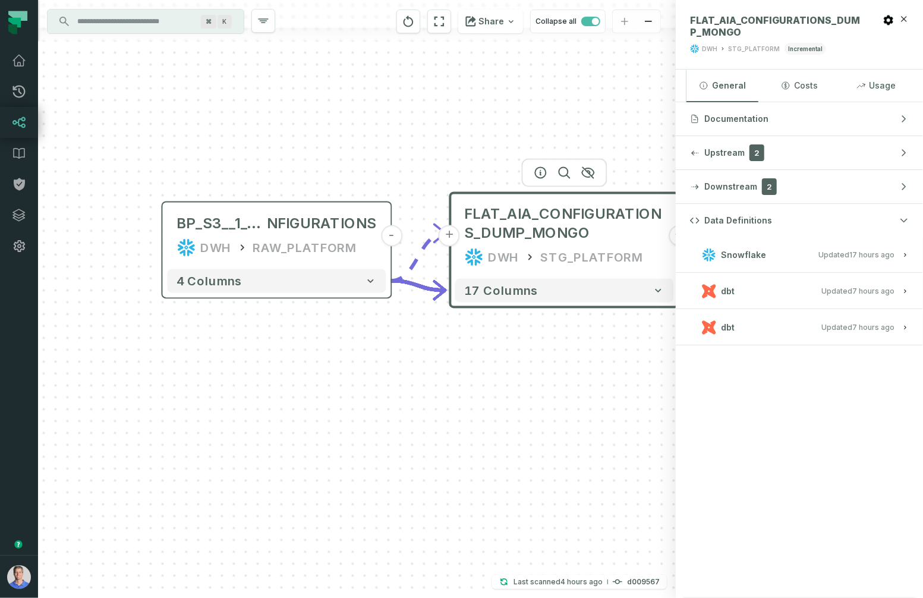
click at [814, 328] on relative-time "[DATE] 10:58:59 AM" at bounding box center [874, 327] width 42 height 9
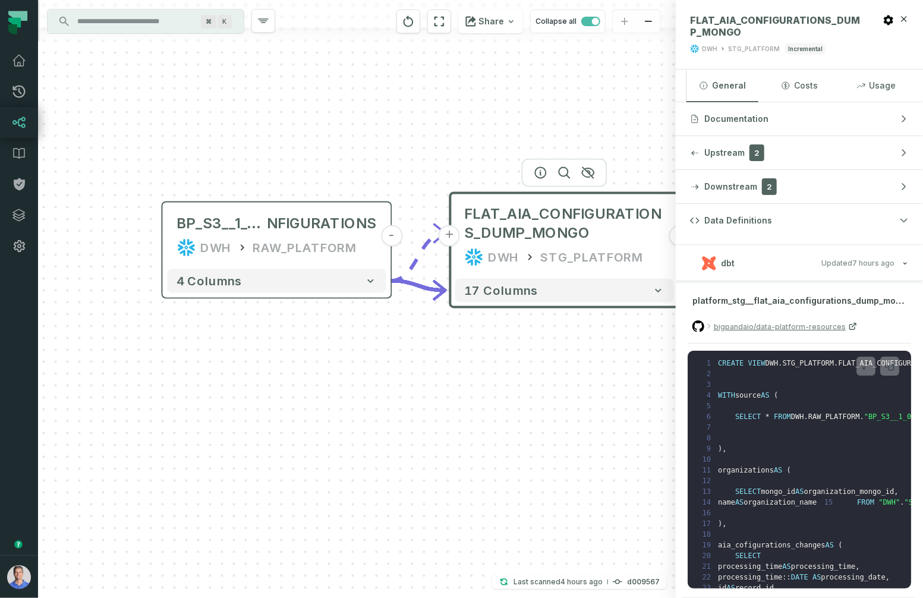
click at [814, 268] on relative-time "[DATE] 10:58:59 AM" at bounding box center [874, 263] width 42 height 9
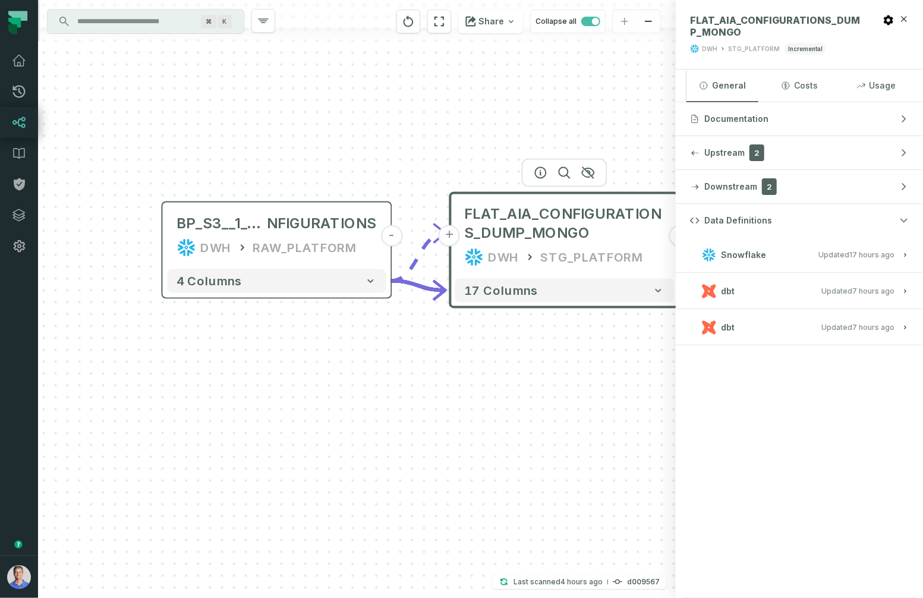
click at [814, 334] on button "dbt Updated [DATE] 10:58:59 AM" at bounding box center [799, 327] width 219 height 16
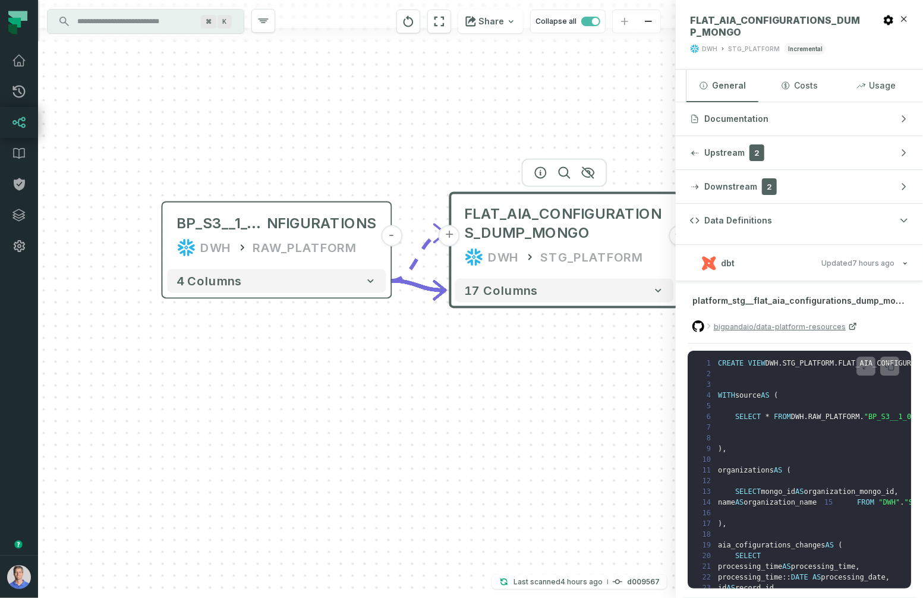
click at [814, 231] on relative-time "[DATE] 10:58:59 AM" at bounding box center [874, 226] width 42 height 9
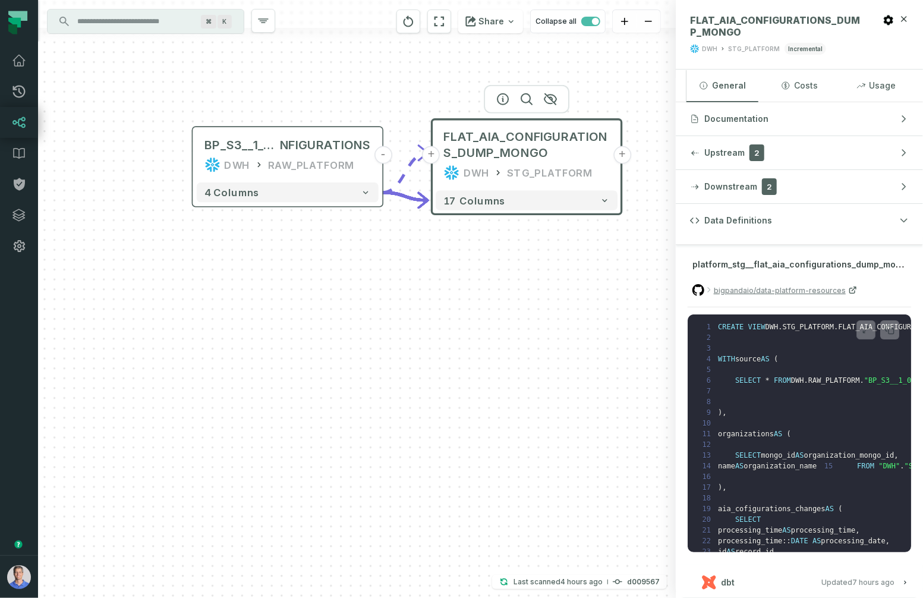
drag, startPoint x: 571, startPoint y: 463, endPoint x: 518, endPoint y: 392, distance: 88.2
click at [499, 390] on div "+ FLAT_AIA_CONFIGURATIONS_DUMP_MONGO DWH STG_PLATFORM + 17 columns BP_S3__1_0_0…" at bounding box center [357, 299] width 638 height 598
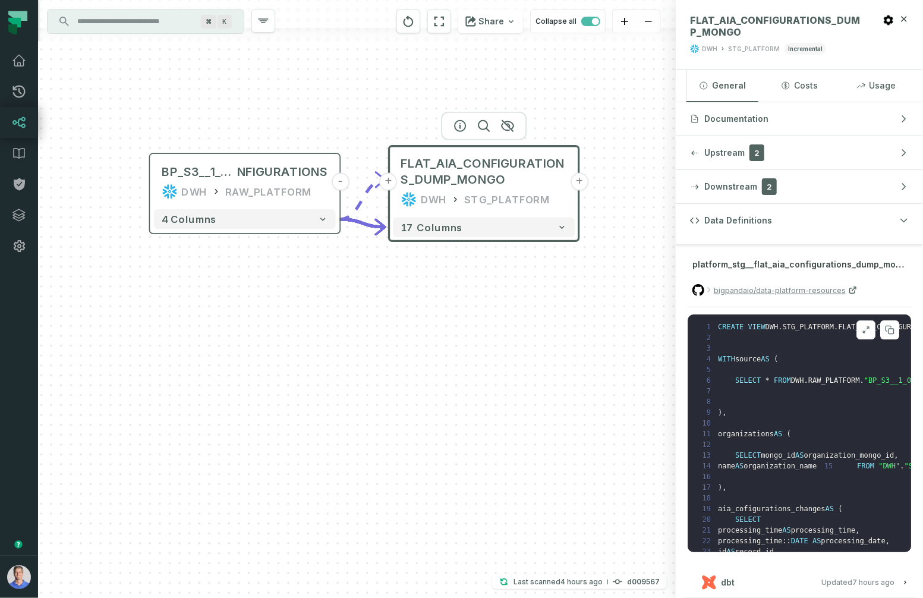
scroll to position [610, 0]
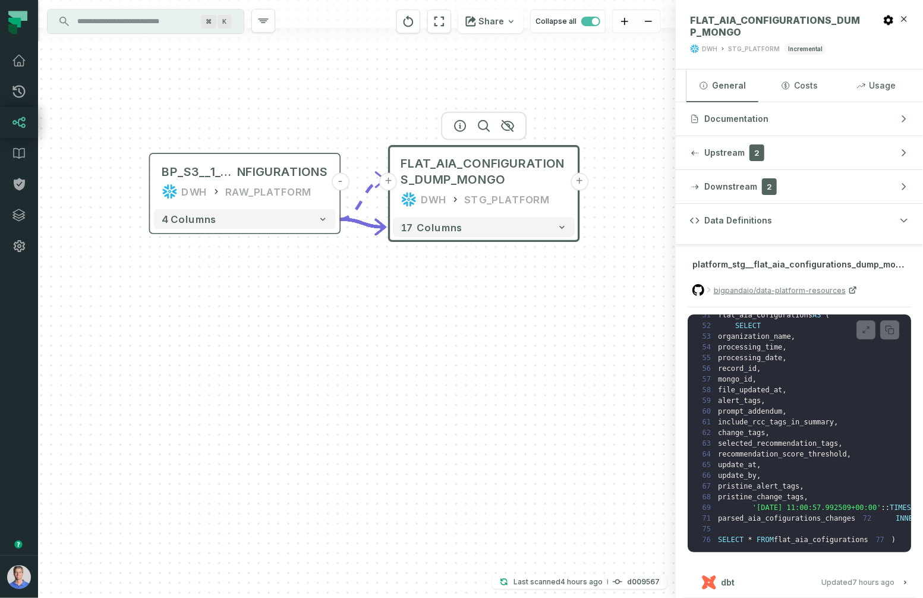
click at [814, 245] on h3 "dbt Updated [DATE] 10:58:59 AM" at bounding box center [799, 227] width 247 height 36
click at [814, 231] on icon "button" at bounding box center [905, 227] width 7 height 7
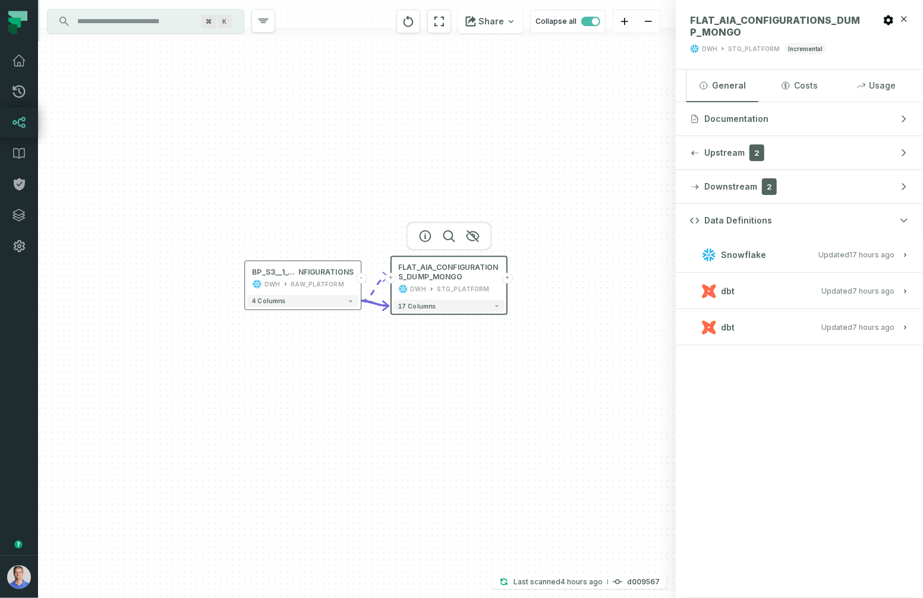
drag, startPoint x: 334, startPoint y: 199, endPoint x: 422, endPoint y: 458, distance: 273.0
click at [424, 463] on div "+ FLAT_AIA_CONFIGURATIONS_DUMP_MONGO DWH STG_PLATFORM + 17 columns BP_S3__1_0_0…" at bounding box center [357, 299] width 638 height 598
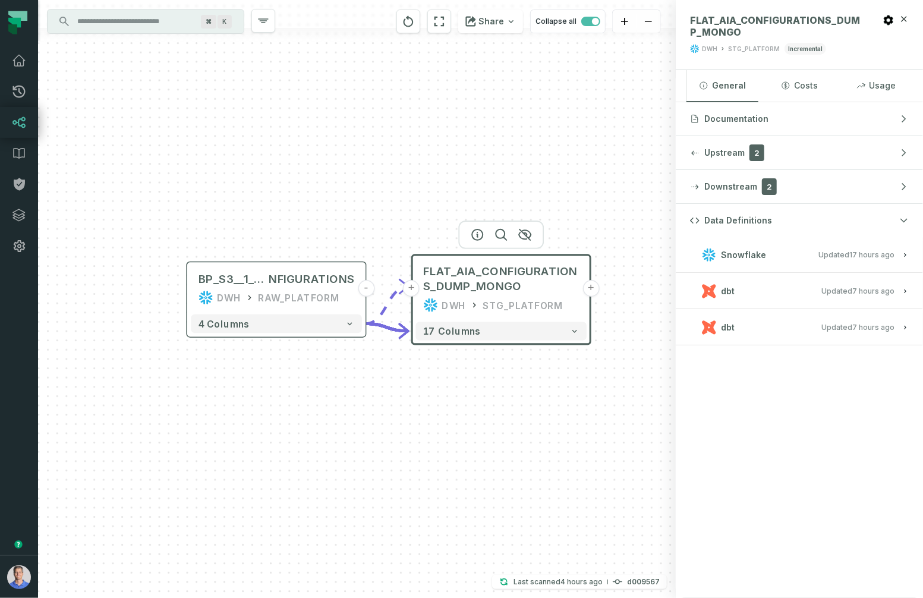
drag, startPoint x: 404, startPoint y: 356, endPoint x: 448, endPoint y: 475, distance: 126.8
click at [451, 480] on div "+ FLAT_AIA_CONFIGURATIONS_DUMP_MONGO DWH STG_PLATFORM + 17 columns BP_S3__1_0_0…" at bounding box center [357, 299] width 638 height 598
click at [358, 266] on div "BP_S3__1_0_0__DUMP_MONGO_TO_S3_AIA_CO NFIGURATIONS DWH RAW_PLATFORM" at bounding box center [276, 288] width 171 height 45
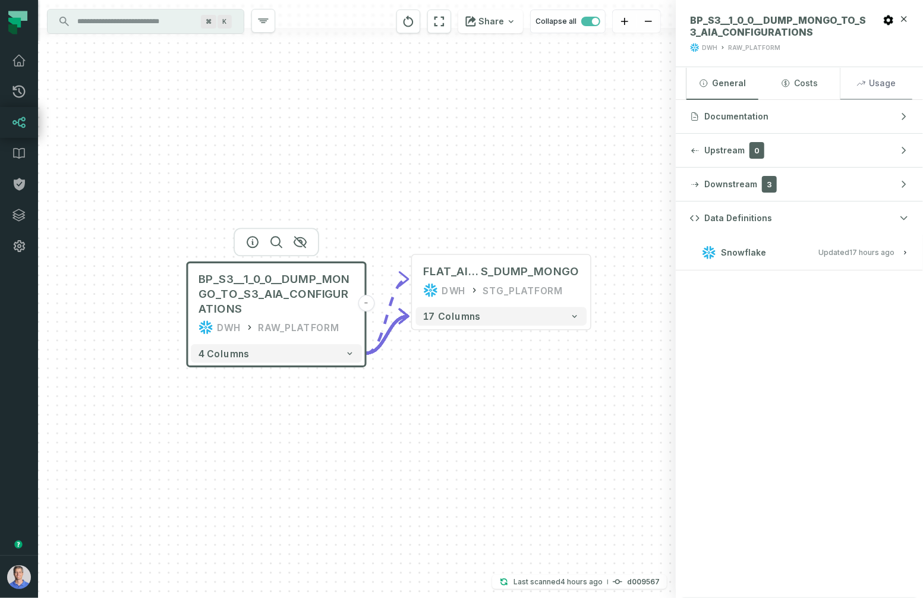
click at [814, 83] on button "Usage" at bounding box center [877, 83] width 72 height 32
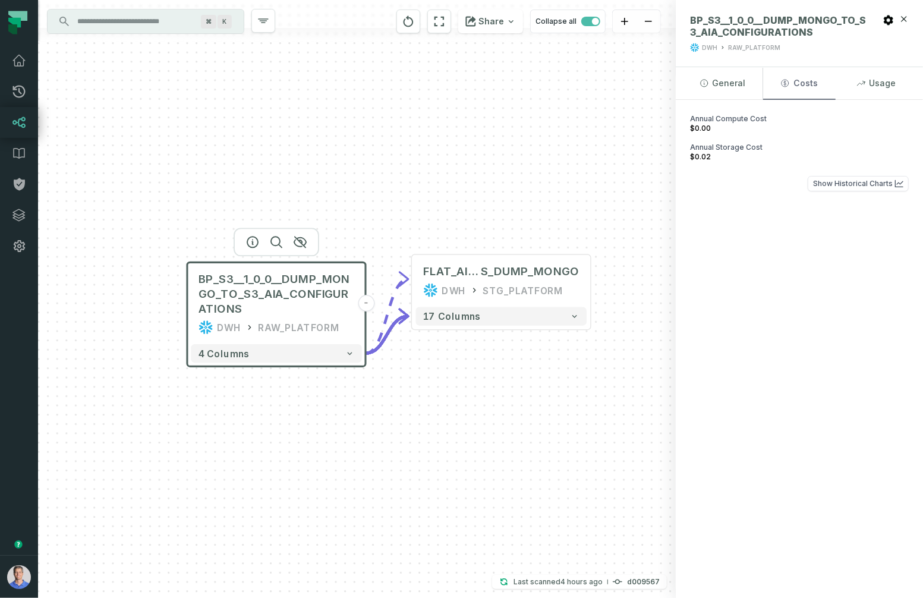
click at [812, 86] on button "Costs" at bounding box center [799, 83] width 72 height 32
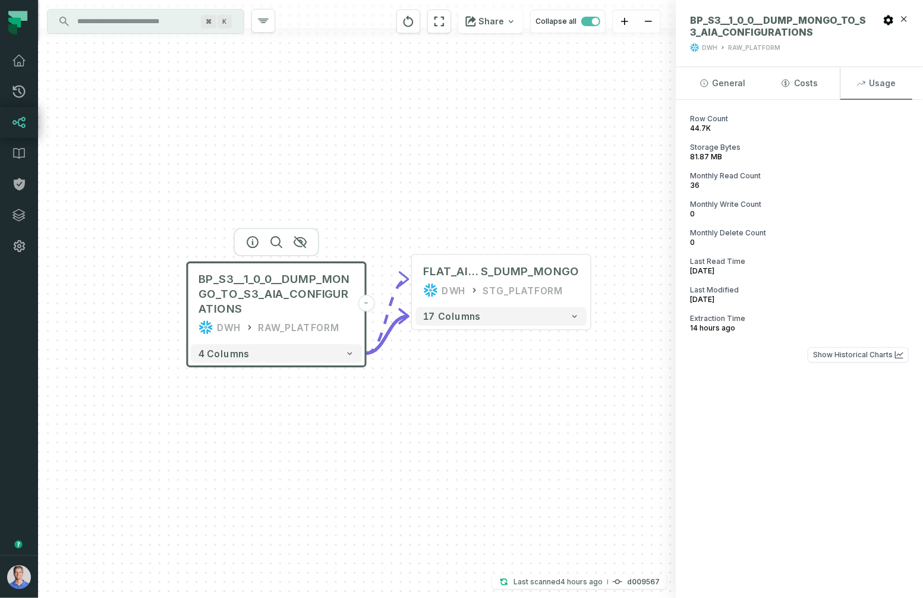
click at [814, 85] on button "Usage" at bounding box center [877, 83] width 72 height 32
click at [814, 361] on div "Row Count 44.7K Storage Bytes 81.87 MB Monthly Read Count 36 Monthly Write Coun…" at bounding box center [799, 238] width 247 height 277
click at [814, 357] on button "Show Historical Charts" at bounding box center [858, 354] width 101 height 15
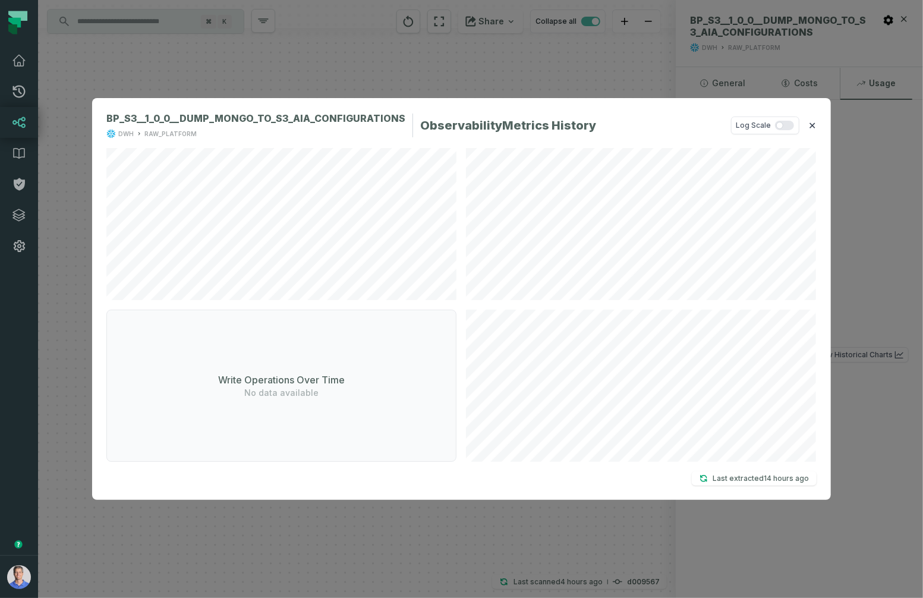
click at [811, 128] on button "✕" at bounding box center [813, 125] width 8 height 14
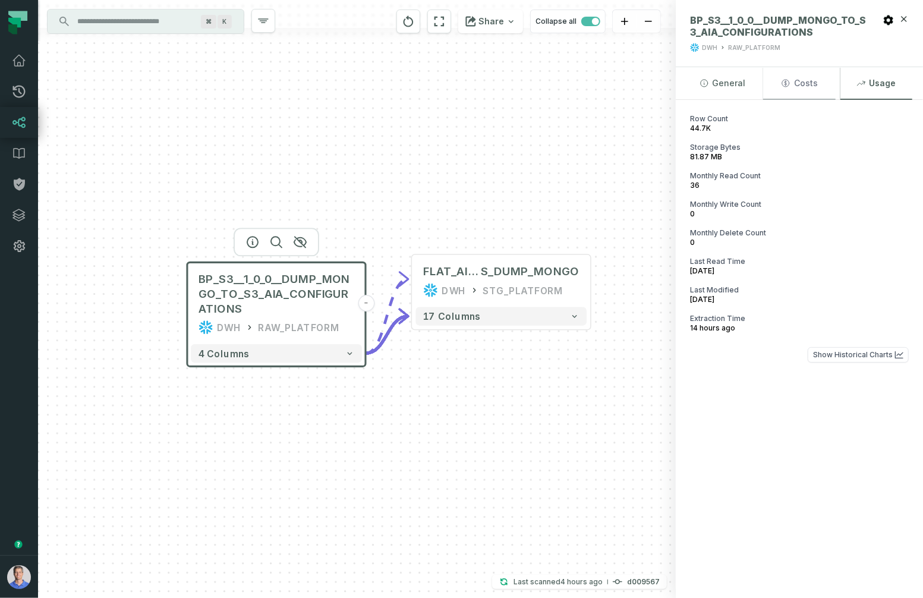
click at [810, 85] on button "Costs" at bounding box center [799, 83] width 72 height 32
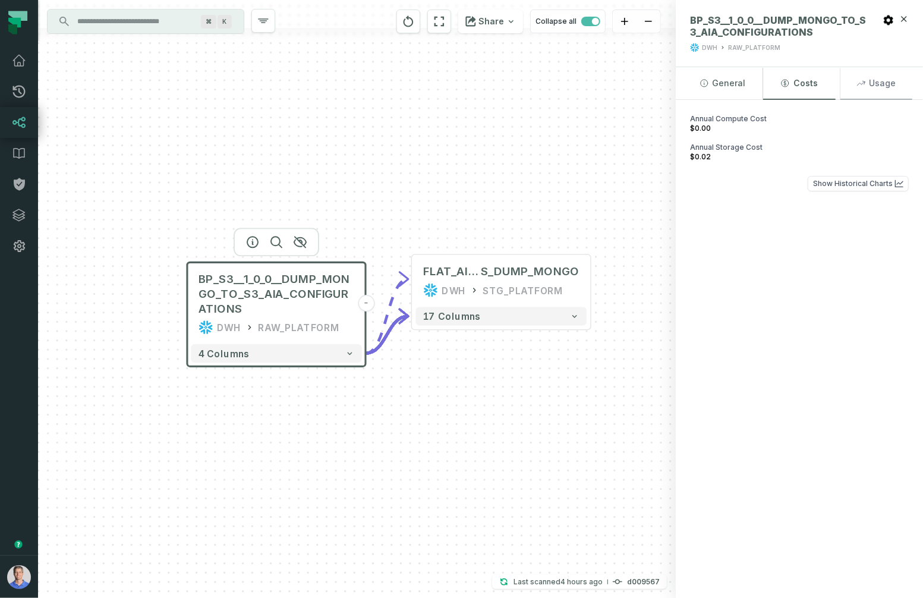
click at [814, 89] on button "Usage" at bounding box center [877, 83] width 72 height 32
click at [800, 90] on button "Costs" at bounding box center [799, 83] width 72 height 32
click at [814, 80] on button "Usage" at bounding box center [877, 83] width 72 height 32
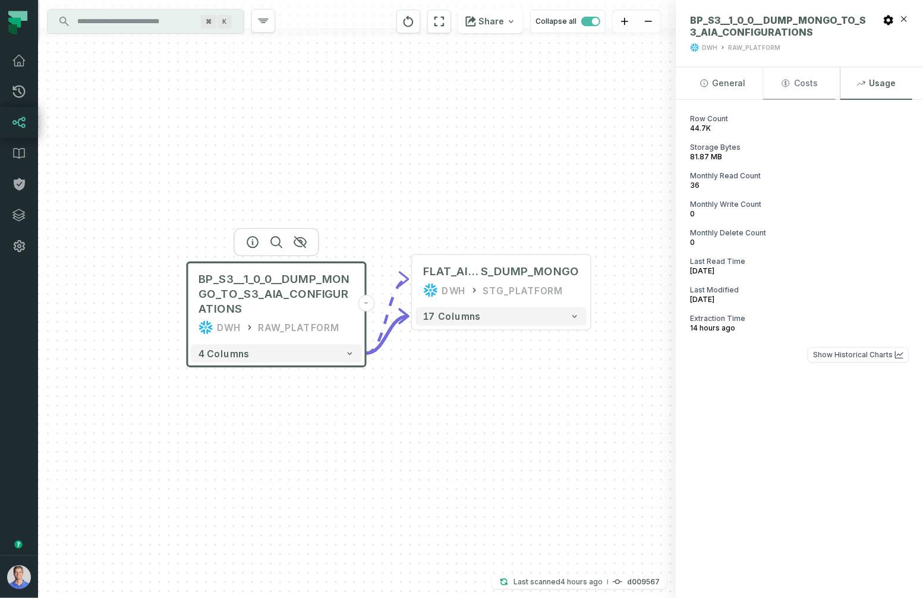
click at [811, 91] on button "Costs" at bounding box center [799, 83] width 72 height 32
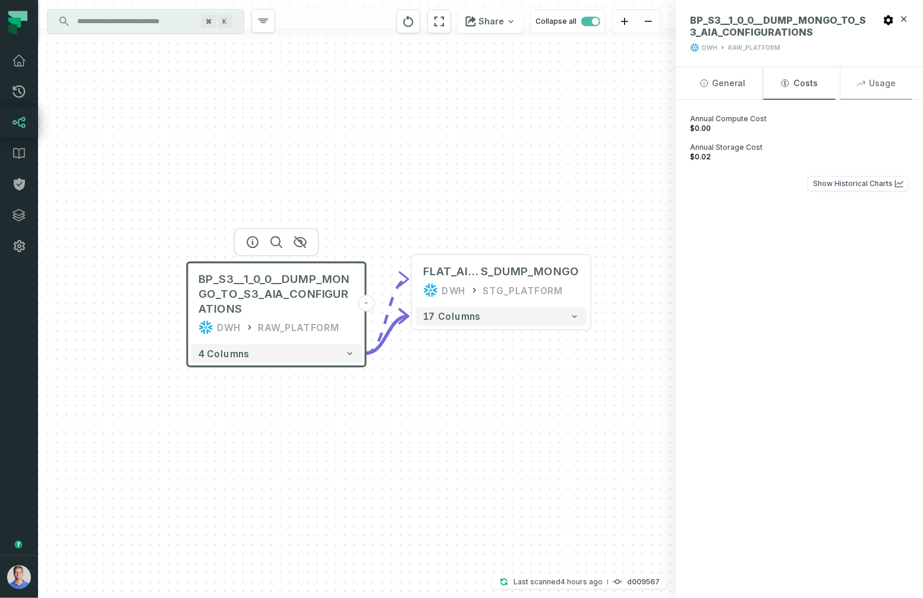
click at [814, 90] on button "Usage" at bounding box center [877, 83] width 72 height 32
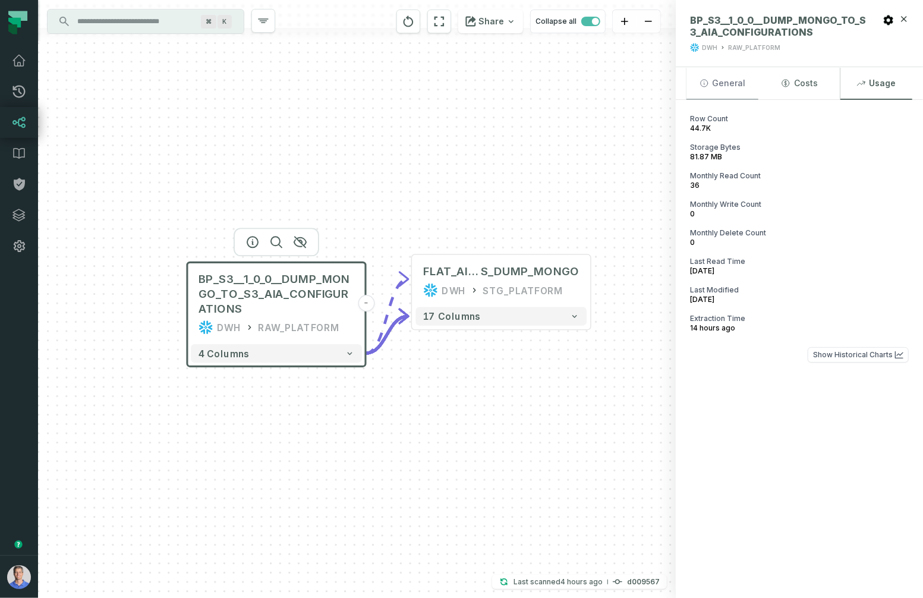
click at [714, 83] on button "General" at bounding box center [723, 83] width 72 height 32
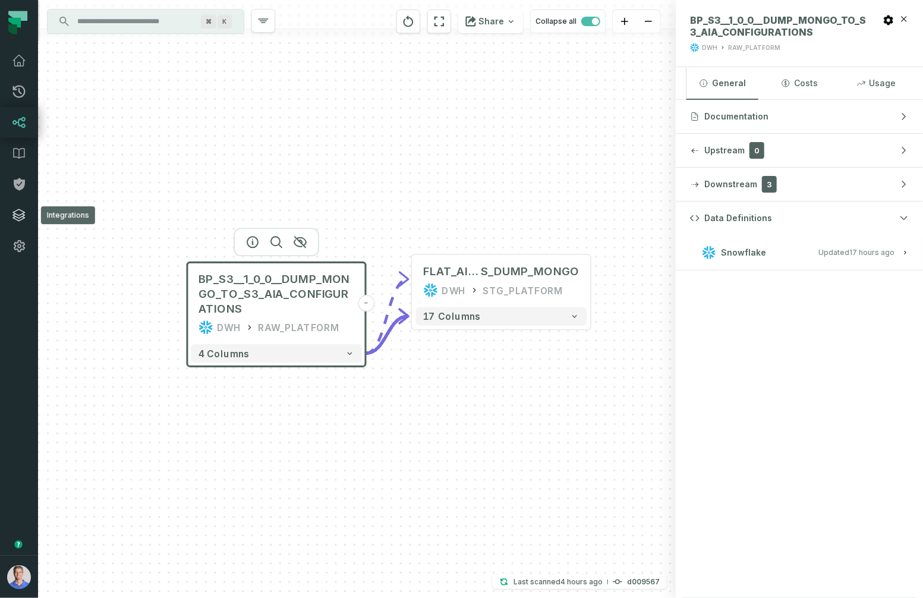
click at [13, 225] on link "Integrations" at bounding box center [19, 215] width 38 height 31
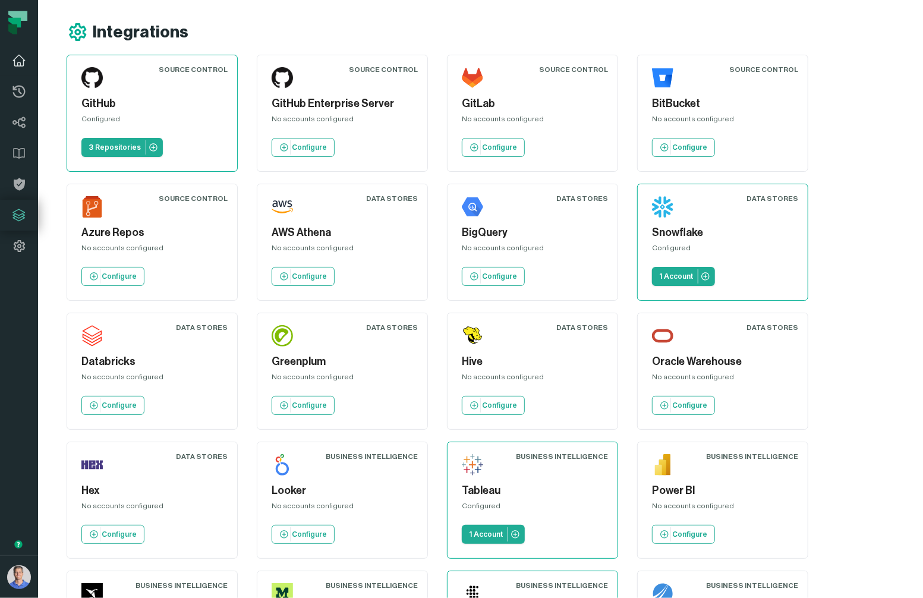
click at [21, 65] on icon at bounding box center [19, 61] width 14 height 14
